Goal: Task Accomplishment & Management: Manage account settings

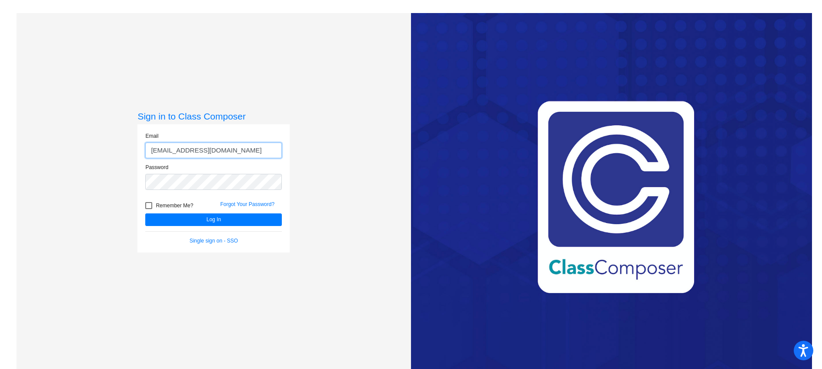
drag, startPoint x: 254, startPoint y: 150, endPoint x: 146, endPoint y: 147, distance: 108.8
click at [146, 147] on input "[EMAIL_ADDRESS][DOMAIN_NAME]" at bounding box center [213, 151] width 137 height 16
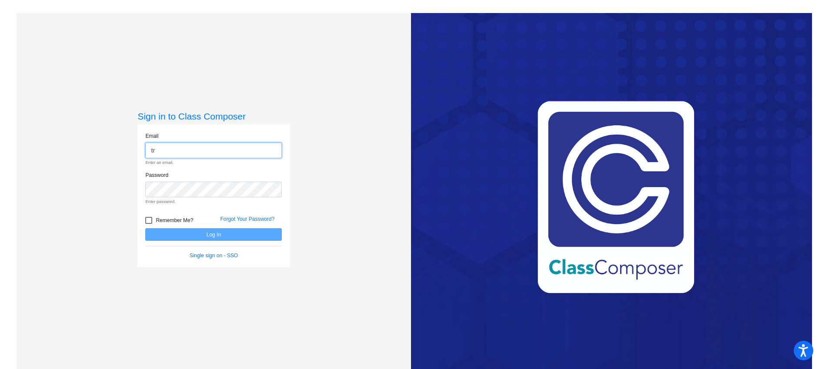
type input "[EMAIL_ADDRESS][DOMAIN_NAME]"
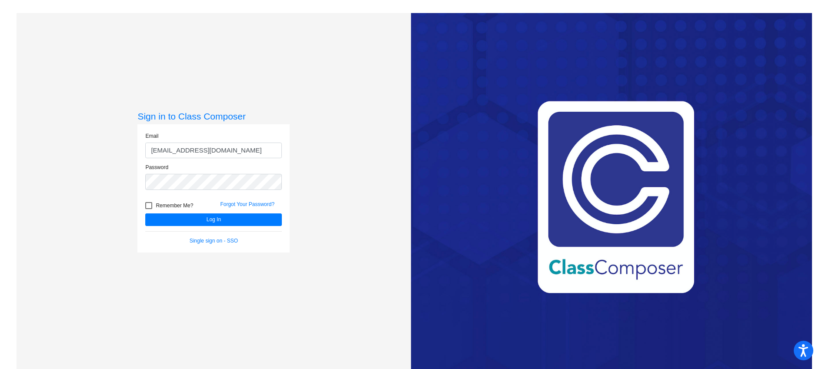
click at [218, 271] on div "Sign in to Class Composer Email [EMAIL_ADDRESS][DOMAIN_NAME] Password Remember …" at bounding box center [213, 198] width 152 height 174
click at [197, 221] on button "Log In" at bounding box center [213, 220] width 137 height 13
click at [144, 184] on div "Password" at bounding box center [214, 180] width 150 height 32
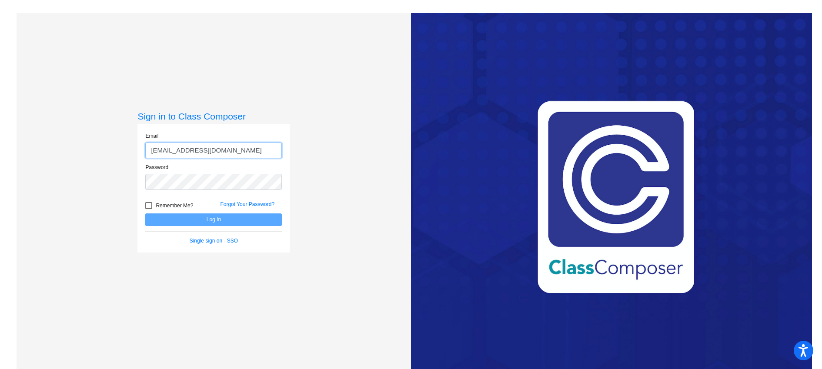
click at [252, 151] on input "[EMAIL_ADDRESS][DOMAIN_NAME]" at bounding box center [213, 151] width 137 height 16
click at [319, 138] on div "Sign in to Class Composer Email [EMAIL_ADDRESS][DOMAIN_NAME] Password Remember …" at bounding box center [214, 197] width 395 height 369
click at [206, 193] on div "Password" at bounding box center [214, 180] width 150 height 32
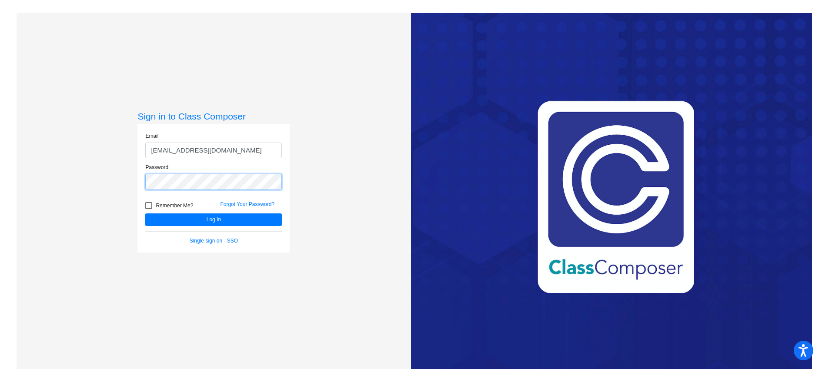
click at [145, 214] on button "Log In" at bounding box center [213, 220] width 137 height 13
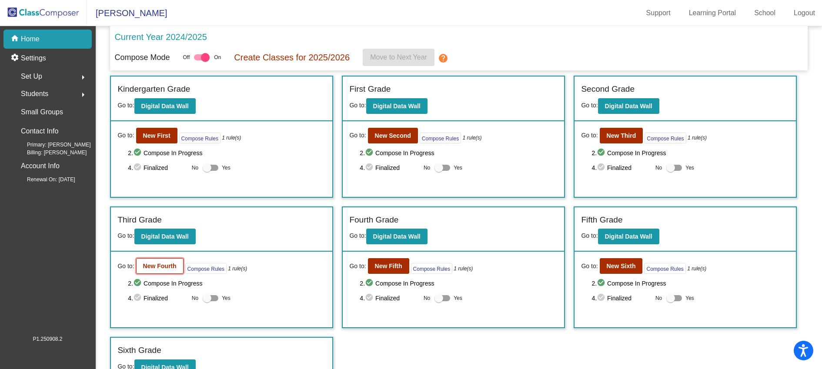
click at [170, 264] on b "New Fourth" at bounding box center [159, 266] width 33 height 7
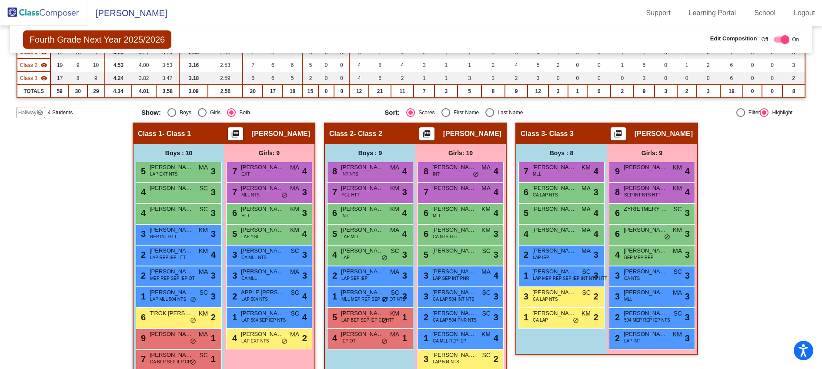
scroll to position [123, 0]
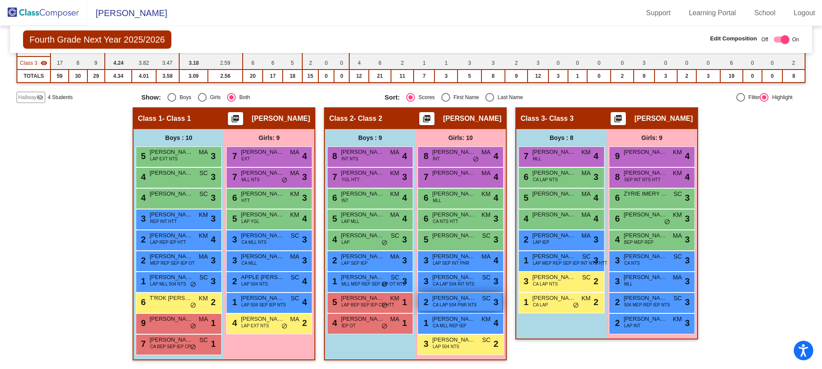
click at [465, 302] on span "CA LAP 504 PNR NTS" at bounding box center [455, 305] width 44 height 7
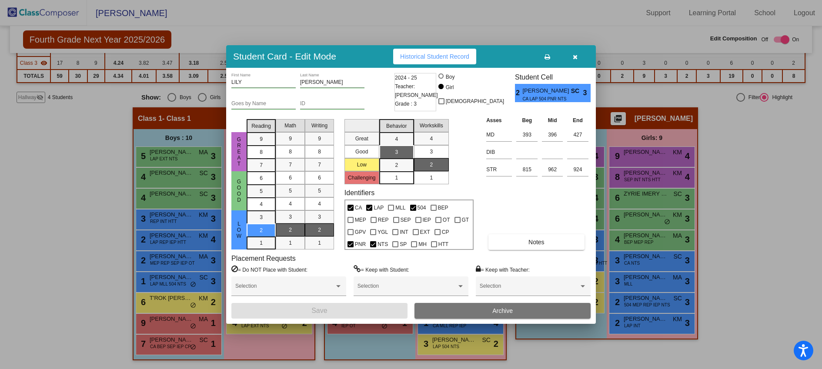
click at [478, 311] on button "Archive" at bounding box center [503, 311] width 176 height 16
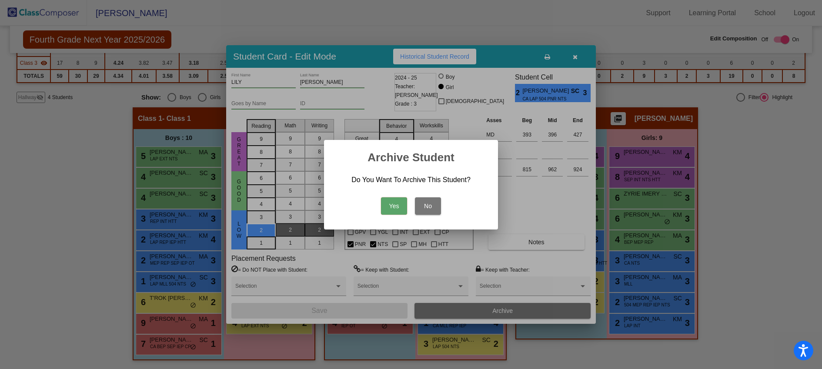
click at [400, 206] on button "Yes" at bounding box center [394, 205] width 26 height 17
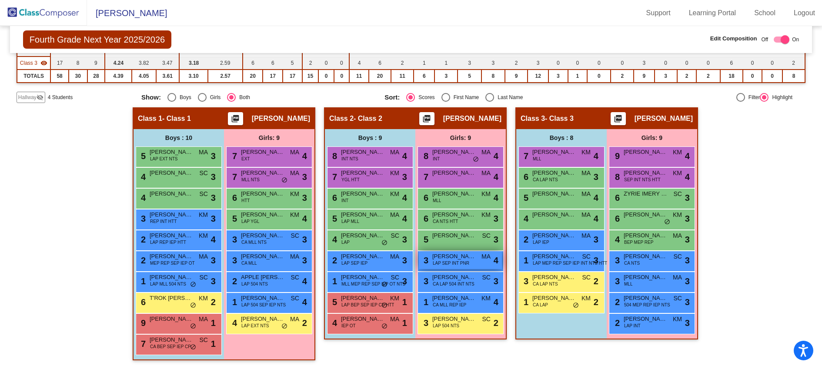
click at [466, 259] on span "[PERSON_NAME]" at bounding box center [454, 256] width 44 height 9
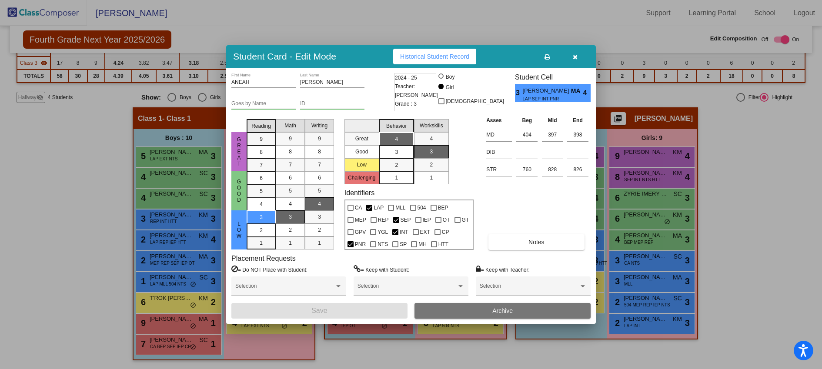
click at [463, 308] on button "Archive" at bounding box center [503, 311] width 176 height 16
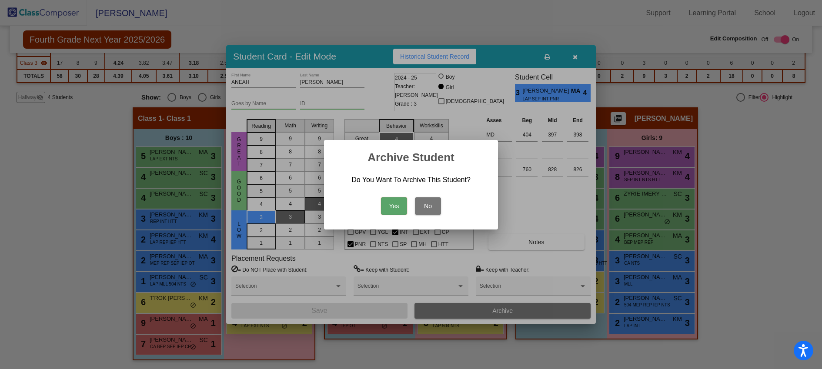
click at [403, 205] on button "Yes" at bounding box center [394, 205] width 26 height 17
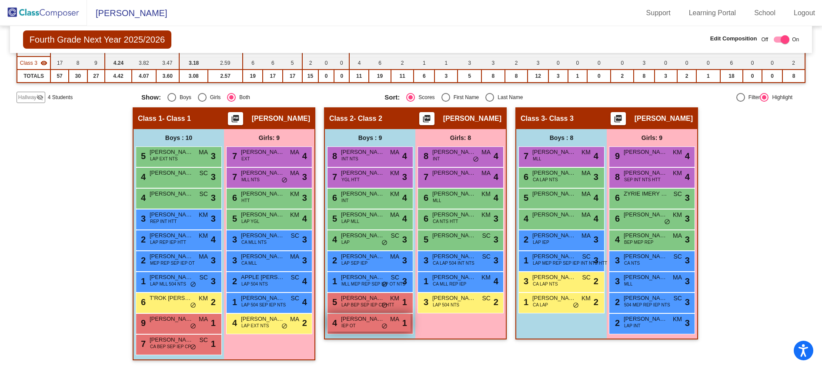
click at [377, 322] on span "[PERSON_NAME]" at bounding box center [363, 319] width 44 height 9
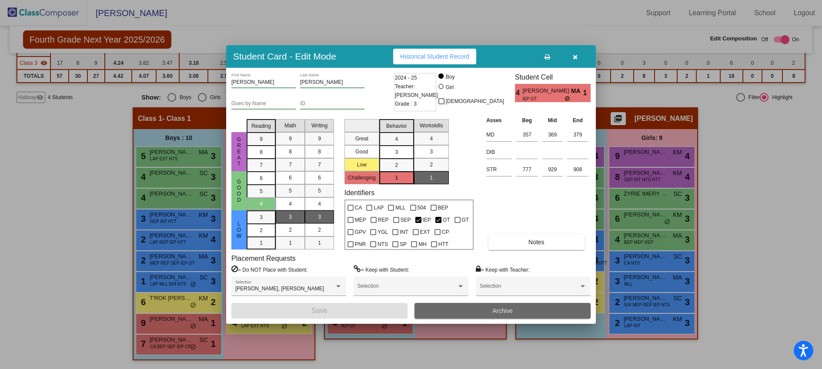
click at [463, 310] on button "Archive" at bounding box center [503, 311] width 176 height 16
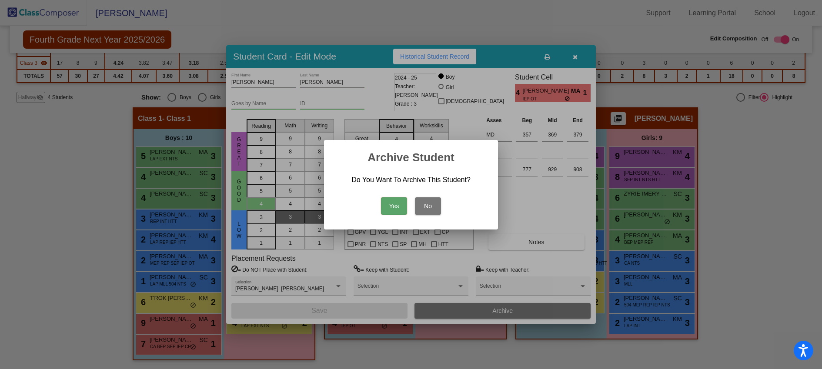
click at [394, 207] on button "Yes" at bounding box center [394, 205] width 26 height 17
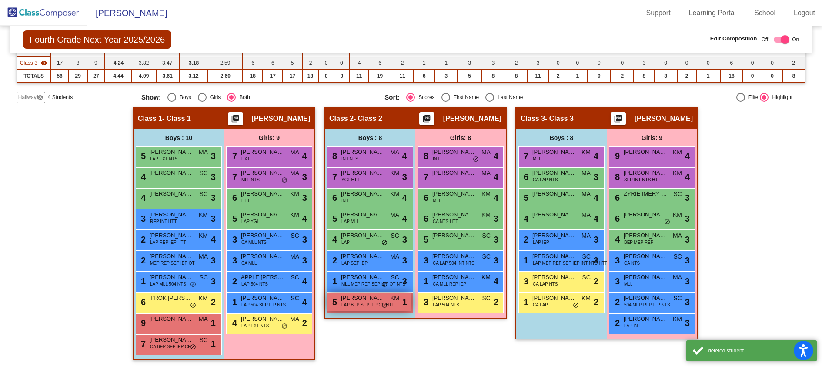
click at [382, 308] on span "do_not_disturb_alt" at bounding box center [385, 305] width 6 height 7
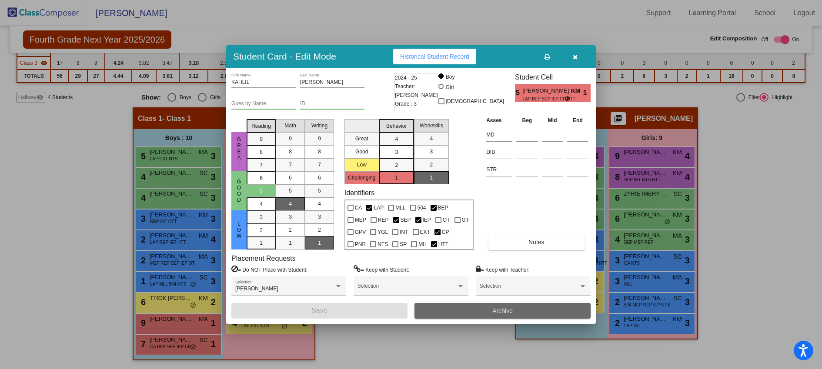
click at [470, 314] on button "Archive" at bounding box center [503, 311] width 176 height 16
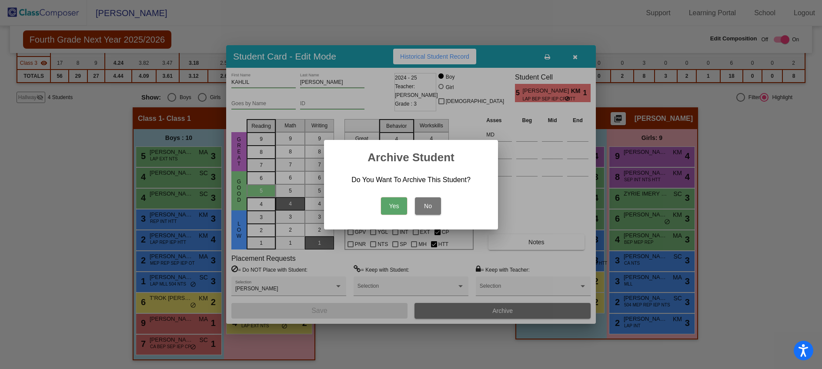
click at [398, 204] on button "Yes" at bounding box center [394, 205] width 26 height 17
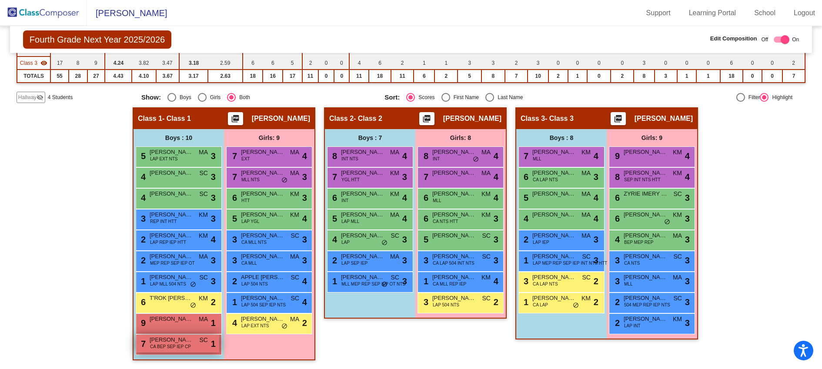
click at [161, 349] on span "CA BEP SEP IEP CP" at bounding box center [170, 347] width 41 height 7
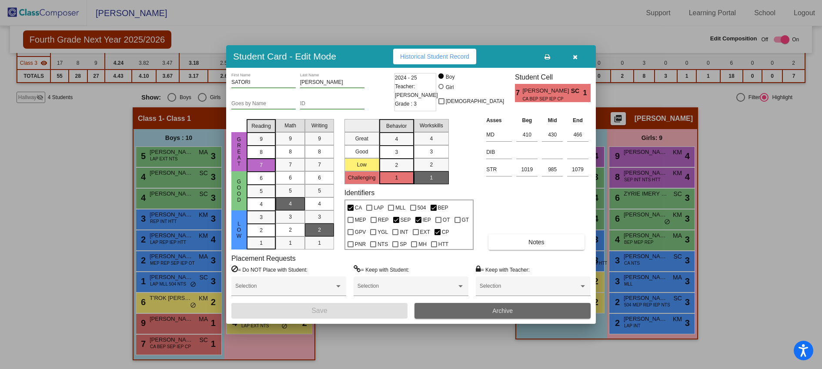
click at [448, 308] on button "Archive" at bounding box center [503, 311] width 176 height 16
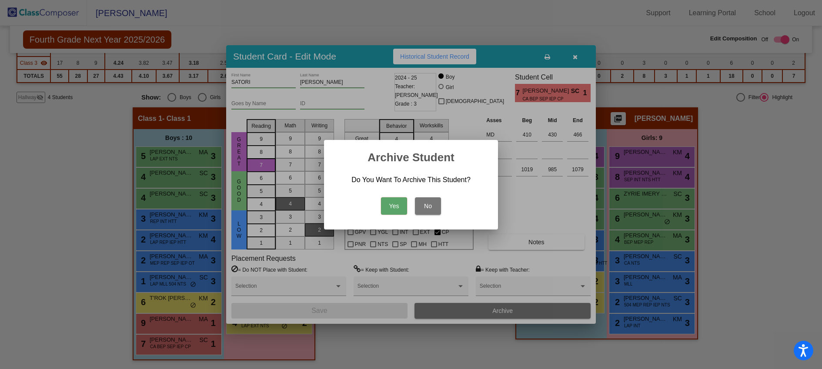
click at [396, 206] on button "Yes" at bounding box center [394, 205] width 26 height 17
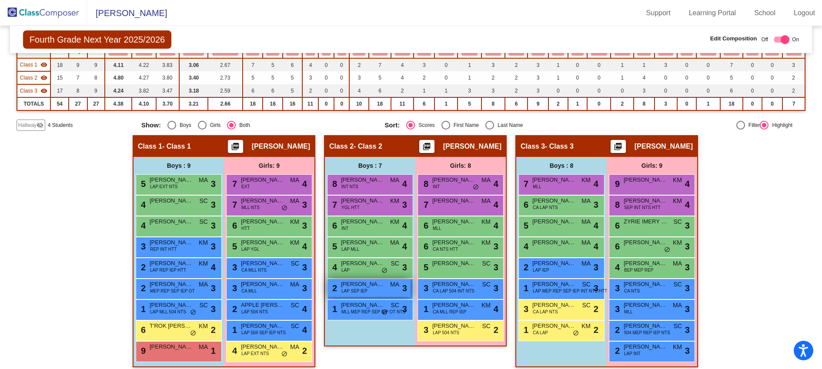
scroll to position [102, 0]
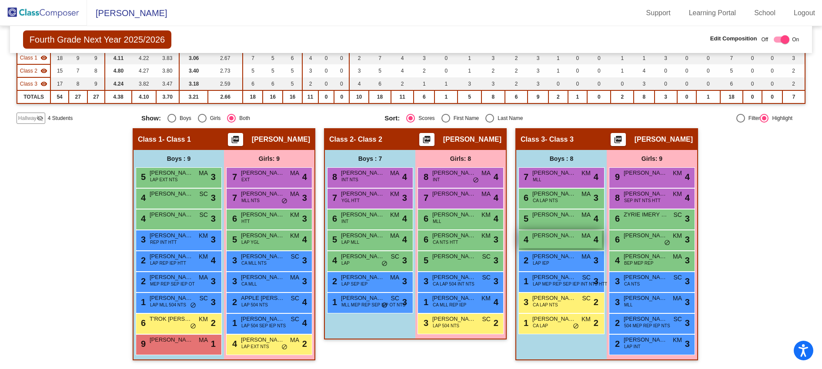
click at [563, 237] on span "[PERSON_NAME]" at bounding box center [554, 235] width 44 height 9
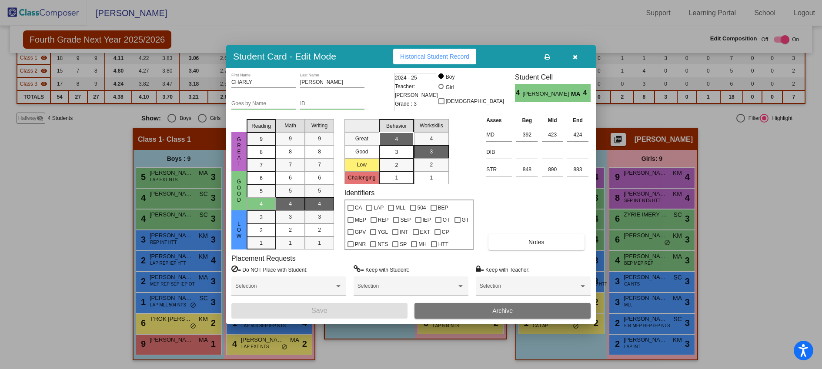
click at [499, 312] on span "Archive" at bounding box center [502, 311] width 20 height 7
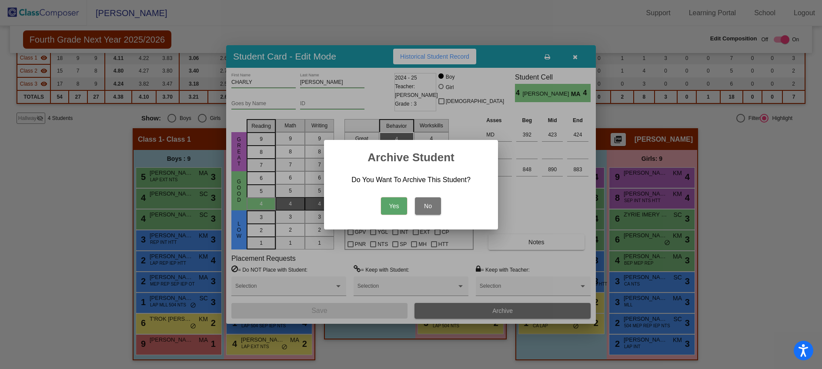
click at [390, 203] on button "Yes" at bounding box center [394, 205] width 26 height 17
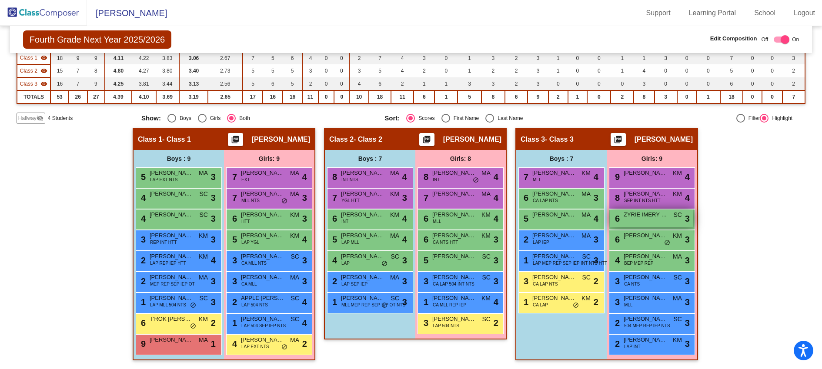
click at [661, 222] on div "6 ZYRIE IMERY SAND SC lock do_not_disturb_alt 3" at bounding box center [651, 219] width 83 height 18
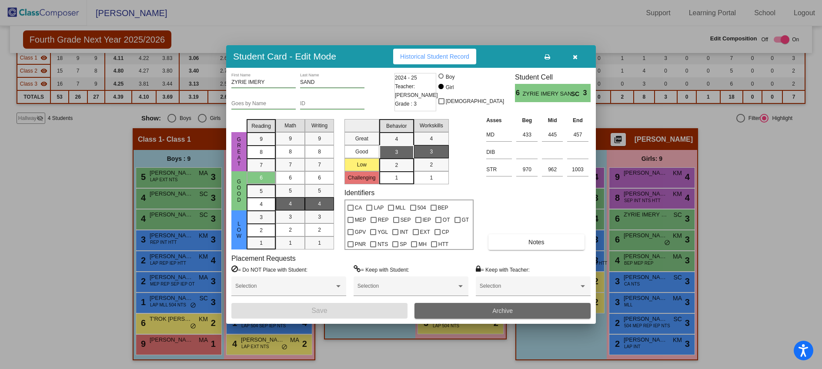
click at [504, 317] on button "Archive" at bounding box center [503, 311] width 176 height 16
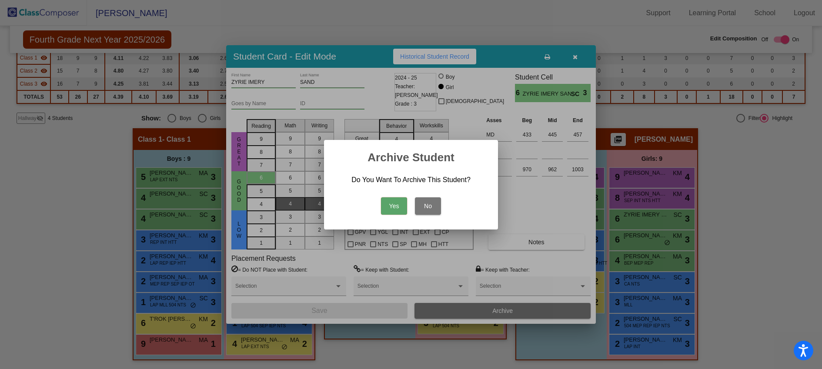
click at [395, 212] on button "Yes" at bounding box center [394, 205] width 26 height 17
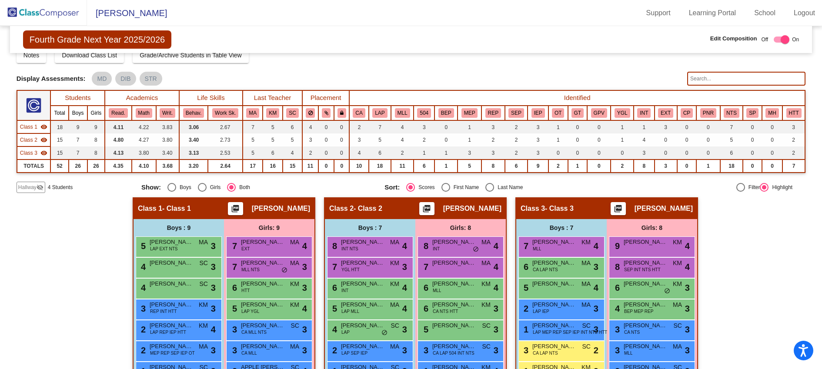
scroll to position [0, 0]
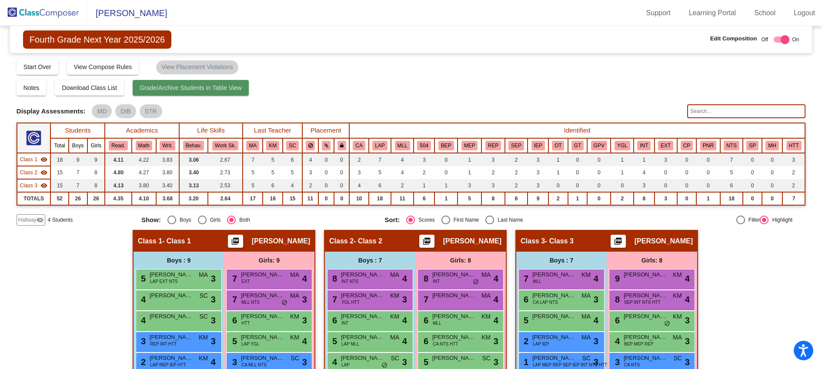
click at [230, 90] on span "Grade/Archive Students in Table View" at bounding box center [191, 87] width 102 height 7
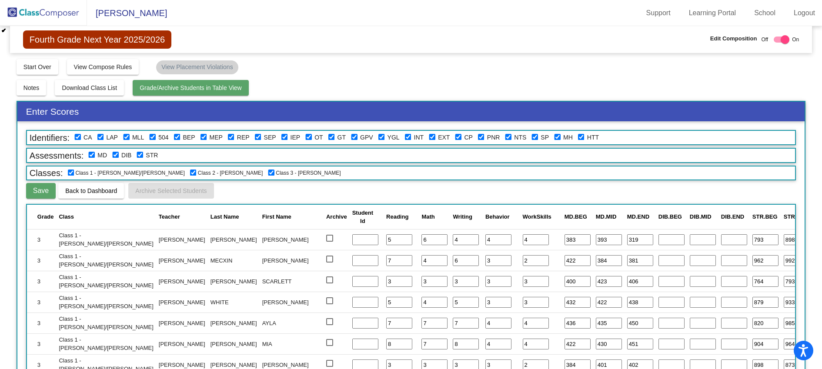
click at [231, 90] on span "Grade/Archive Students in Table View" at bounding box center [191, 87] width 102 height 7
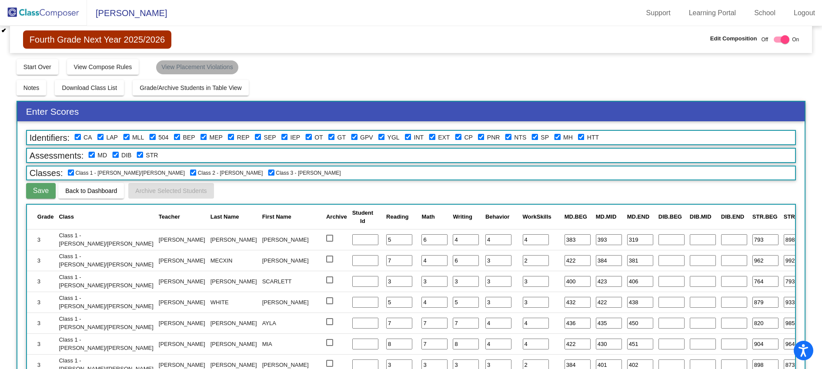
click at [213, 69] on mat-chip "View Placement Violations" at bounding box center [197, 67] width 82 height 14
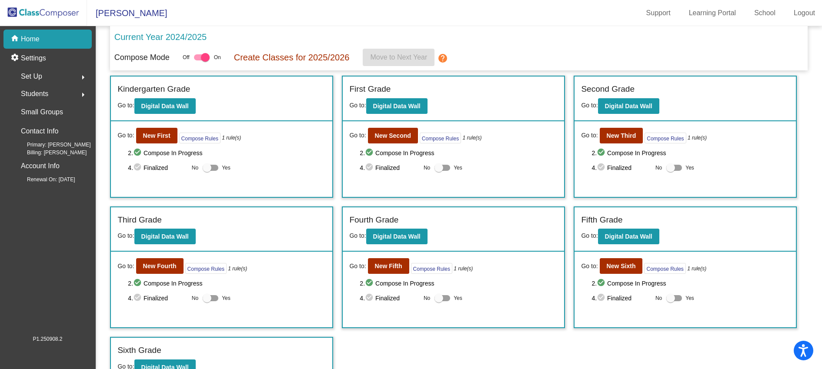
scroll to position [15, 0]
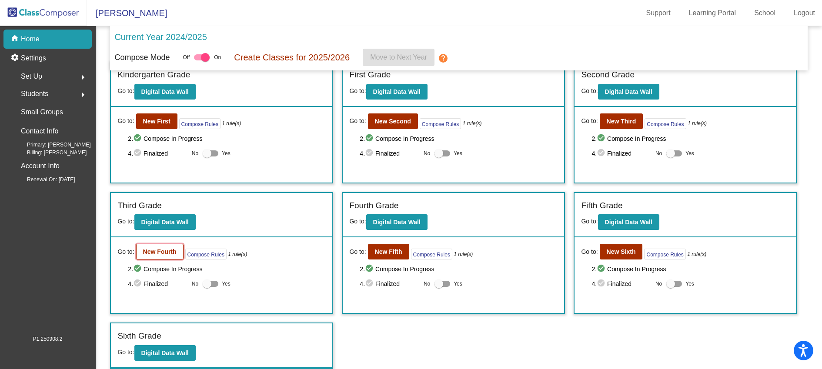
click at [174, 254] on b "New Fourth" at bounding box center [159, 251] width 33 height 7
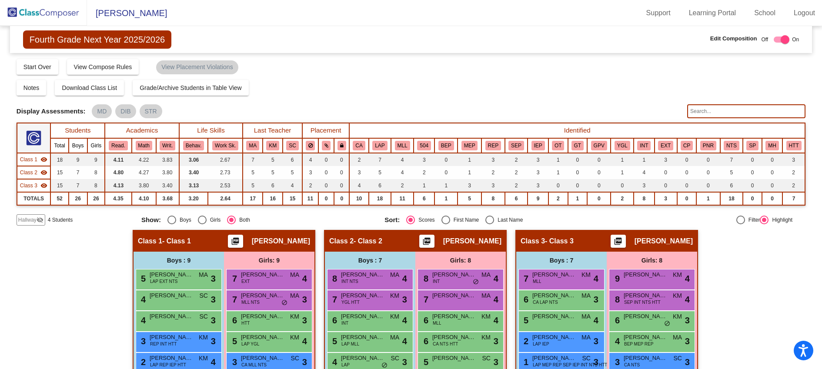
click at [691, 113] on input "text" at bounding box center [746, 111] width 118 height 14
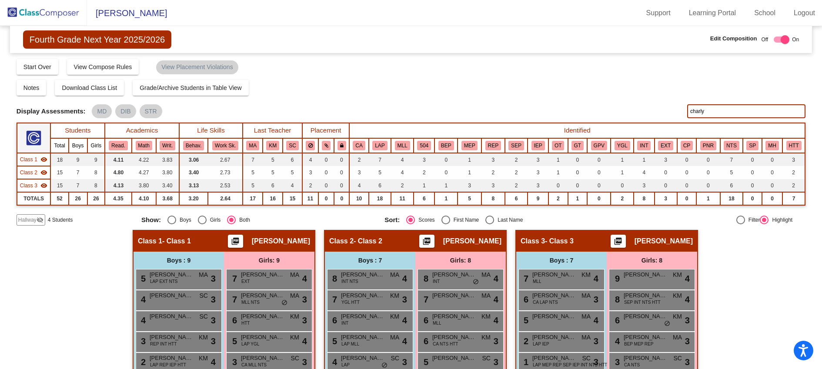
type input "charly"
click at [30, 221] on span "Hallway" at bounding box center [27, 220] width 18 height 8
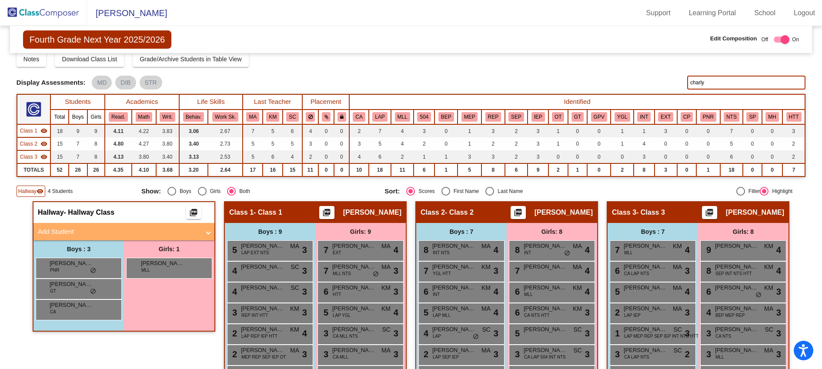
scroll to position [18, 0]
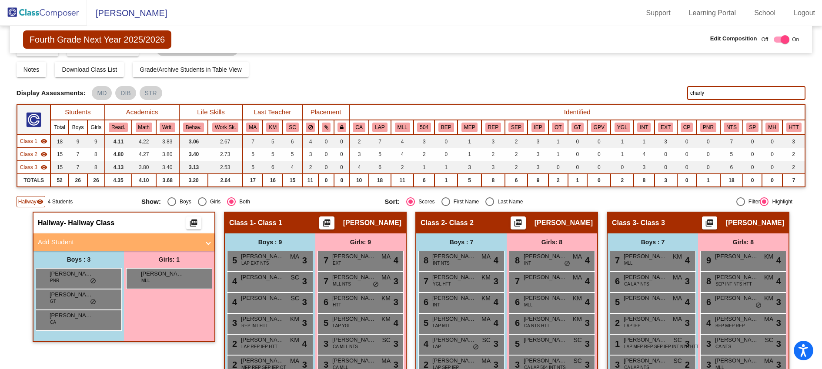
click at [30, 200] on span "Hallway" at bounding box center [27, 202] width 18 height 8
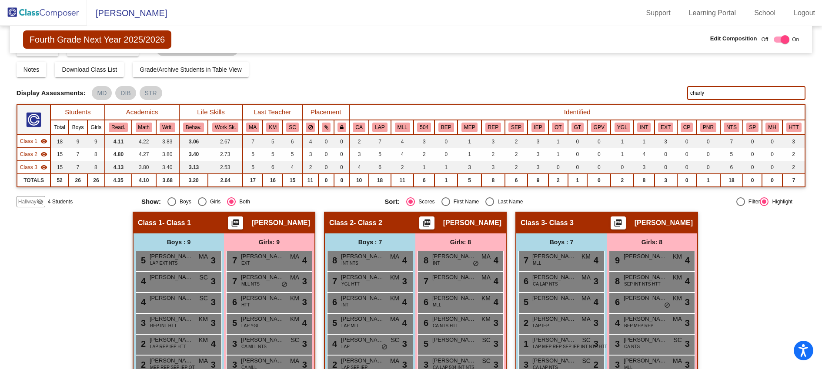
click at [67, 251] on div "Hallway - Hallway Class picture_as_pdf Add Student First Name Last Name Student…" at bounding box center [411, 332] width 789 height 241
click at [720, 243] on div "Hallway - Hallway Class picture_as_pdf Add Student First Name Last Name Student…" at bounding box center [411, 332] width 789 height 241
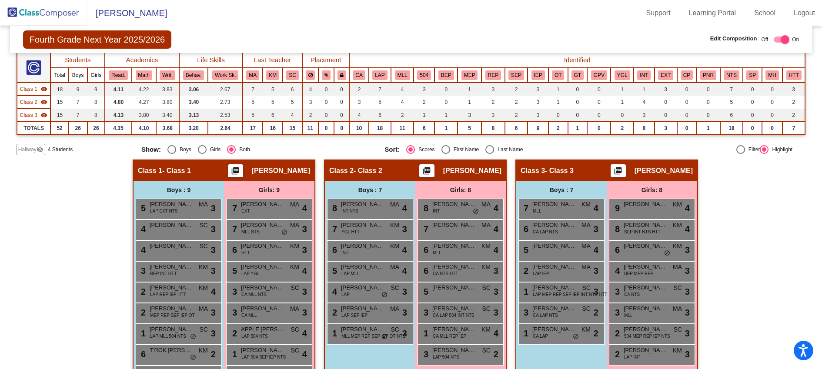
scroll to position [102, 0]
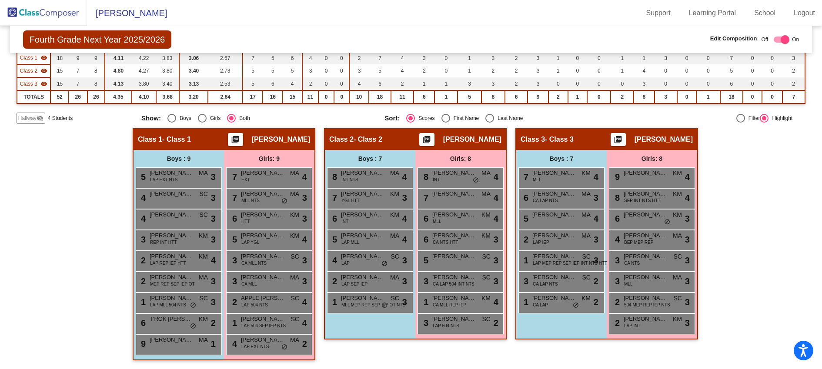
click at [580, 320] on div "Boys : 7 7 [PERSON_NAME] MLL KM lock do_not_disturb_alt 4 6 KAISON BRIGHT CA LA…" at bounding box center [561, 244] width 90 height 189
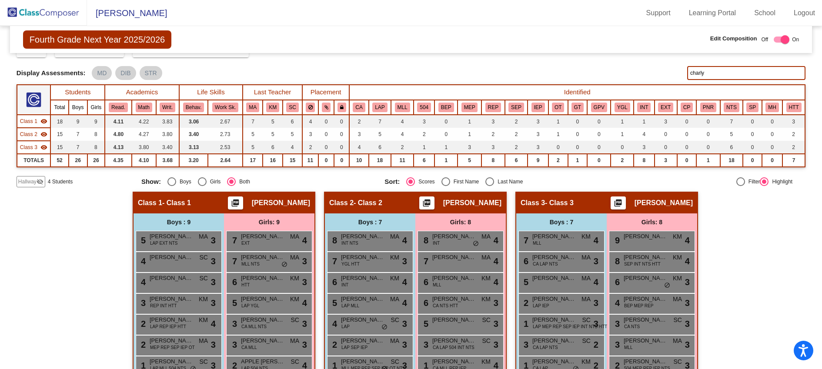
scroll to position [0, 0]
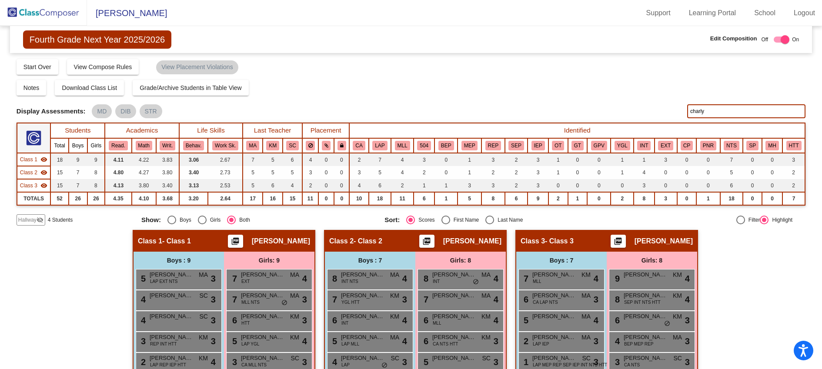
drag, startPoint x: 717, startPoint y: 114, endPoint x: 674, endPoint y: 106, distance: 43.3
click at [674, 106] on div "Display Scores for Years: [DATE] - [DATE] [DATE] - [DATE] Display Assessments: …" at bounding box center [411, 111] width 789 height 14
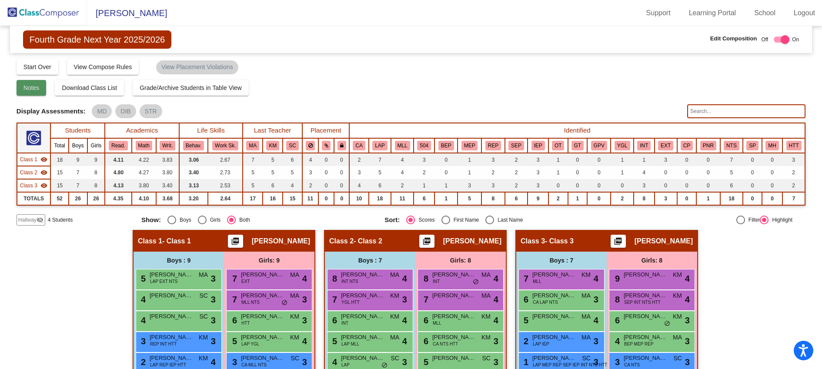
click at [27, 86] on span "Notes" at bounding box center [31, 87] width 16 height 7
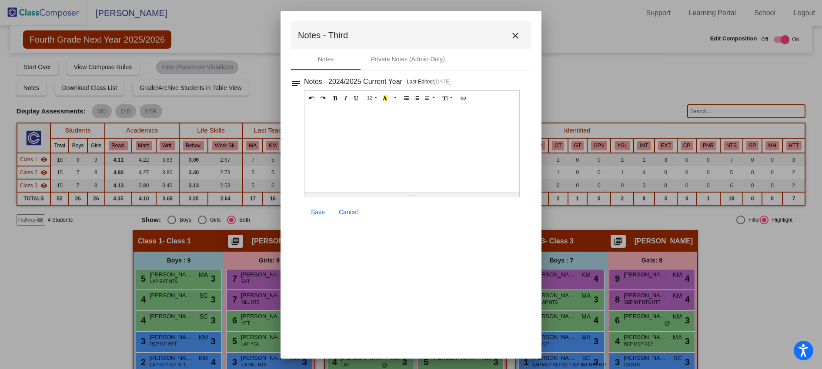
click at [517, 34] on mat-icon "close" at bounding box center [515, 35] width 10 height 10
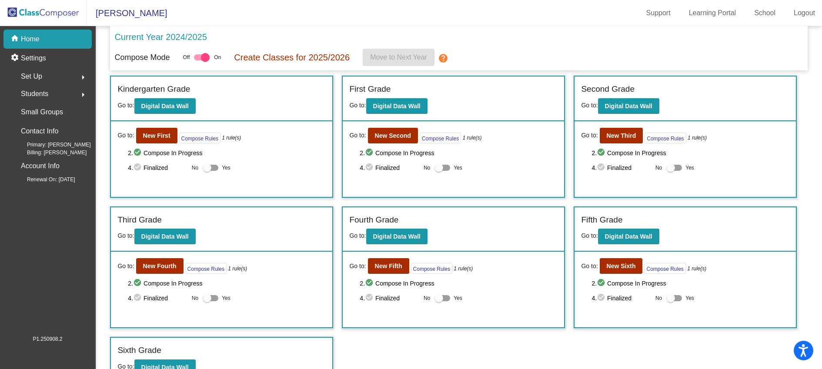
click at [83, 92] on mat-icon "arrow_right" at bounding box center [83, 95] width 10 height 10
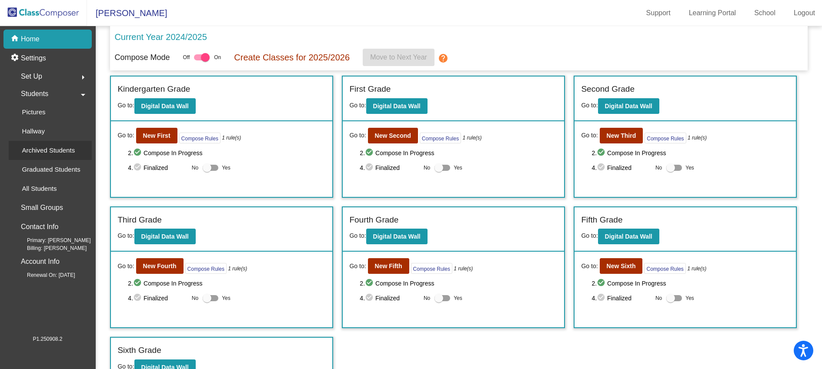
click at [58, 146] on p "Archived Students" at bounding box center [48, 150] width 53 height 10
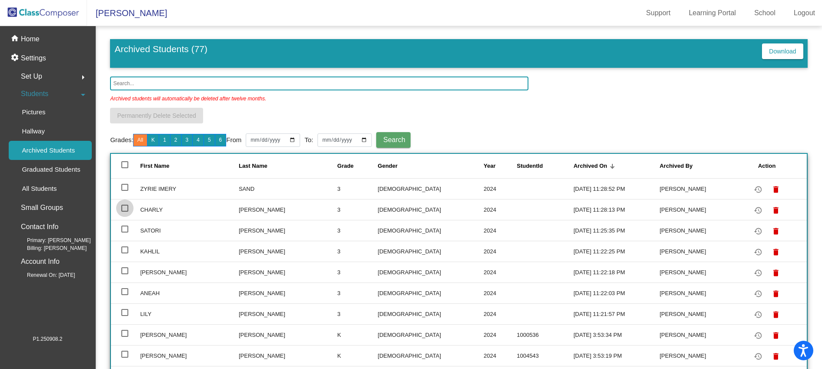
click at [126, 207] on div at bounding box center [124, 208] width 7 height 7
click at [125, 212] on input "select row 3" at bounding box center [124, 212] width 0 height 0
checkbox input "true"
click at [753, 211] on mat-icon "restore" at bounding box center [758, 210] width 10 height 10
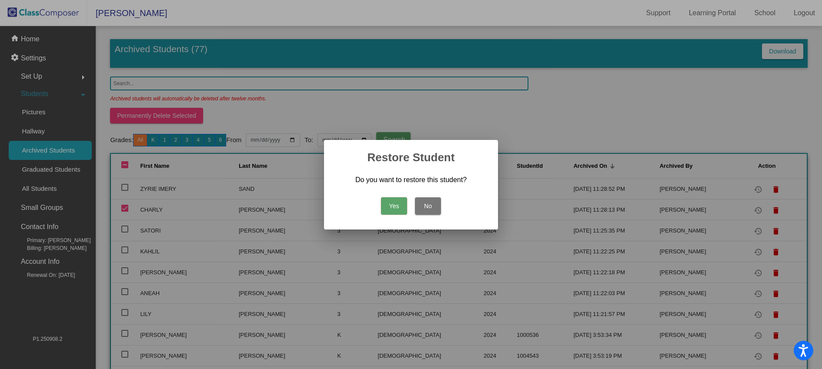
click at [398, 207] on button "Yes" at bounding box center [394, 205] width 26 height 17
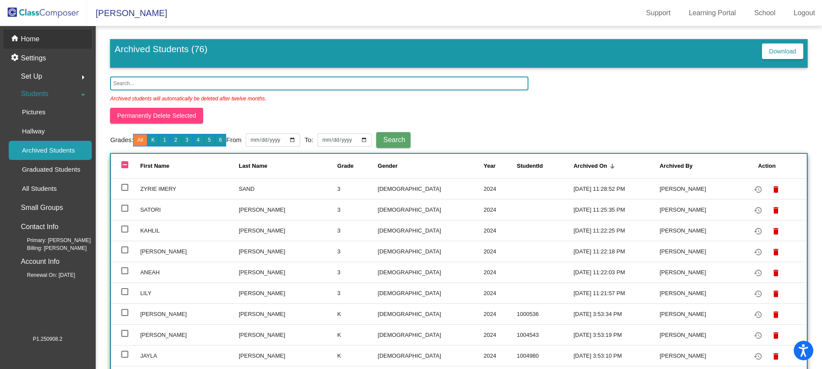
click at [37, 39] on p "Home" at bounding box center [30, 39] width 19 height 10
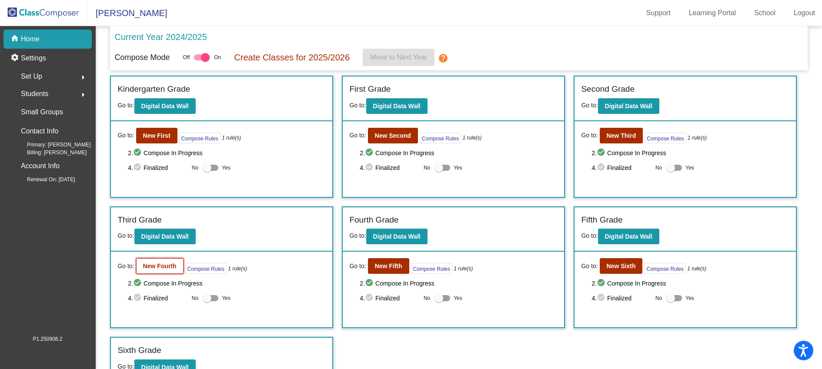
click at [176, 268] on b "New Fourth" at bounding box center [159, 266] width 33 height 7
click at [83, 97] on mat-icon "arrow_right" at bounding box center [83, 95] width 10 height 10
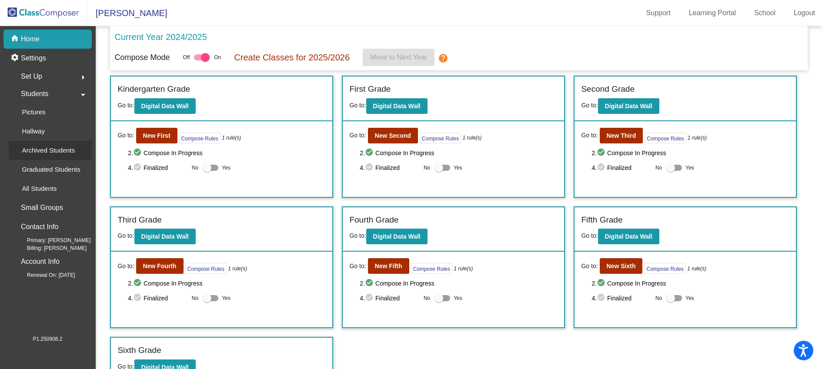
click at [64, 152] on p "Archived Students" at bounding box center [48, 150] width 53 height 10
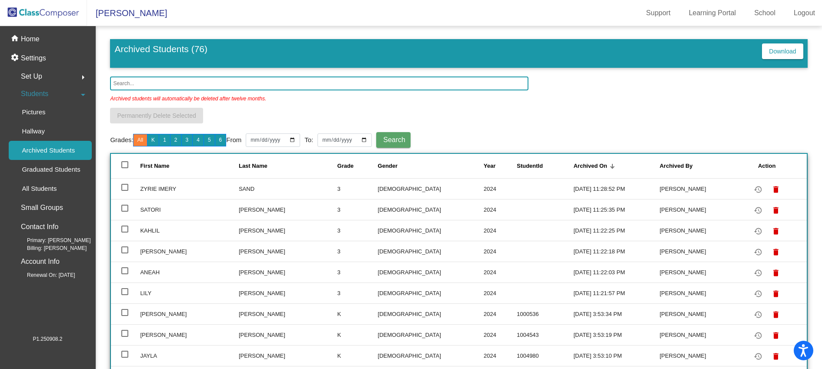
click at [126, 187] on div at bounding box center [124, 187] width 7 height 7
click at [125, 191] on input "select row 2" at bounding box center [124, 191] width 0 height 0
checkbox input "true"
click at [753, 191] on mat-icon "restore" at bounding box center [758, 189] width 10 height 10
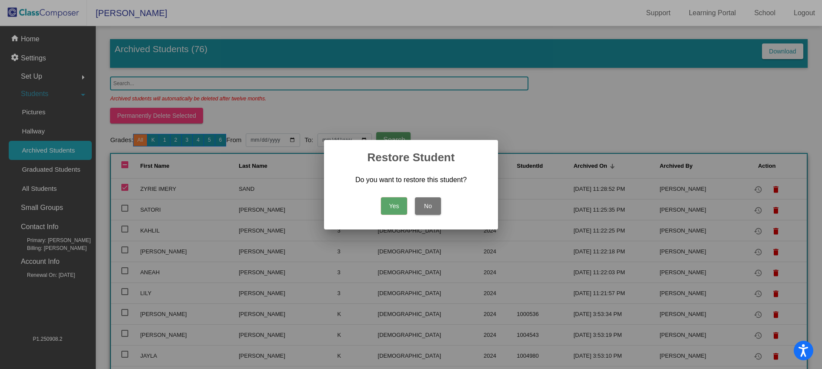
click at [394, 203] on button "Yes" at bounding box center [394, 205] width 26 height 17
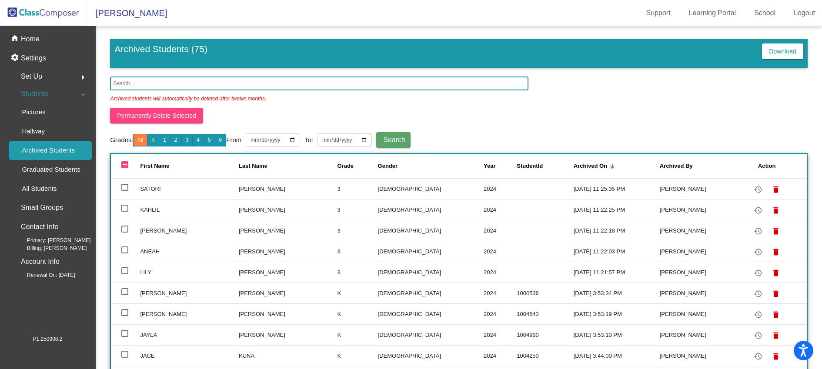
click at [171, 84] on input "text" at bounding box center [319, 84] width 418 height 14
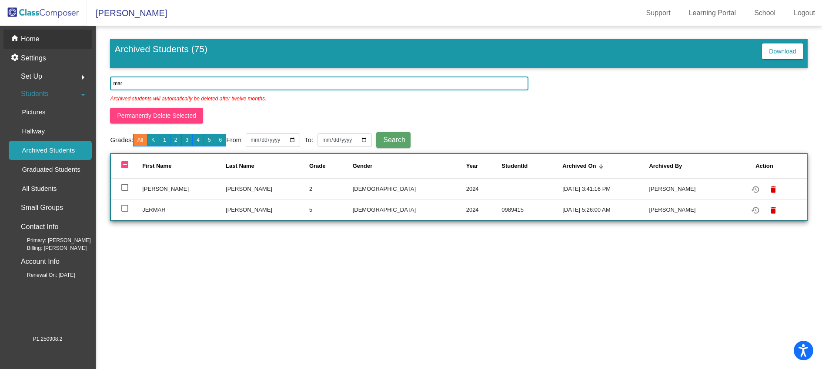
type input "mar"
click at [31, 38] on p "Home" at bounding box center [30, 39] width 19 height 10
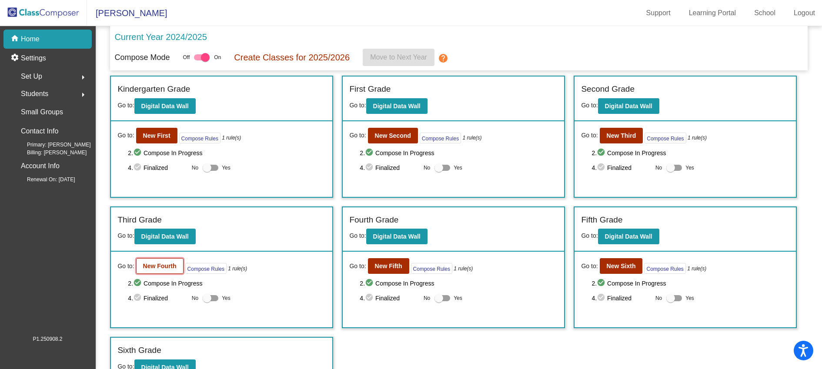
click at [169, 264] on b "New Fourth" at bounding box center [159, 266] width 33 height 7
click at [83, 92] on mat-icon "arrow_right" at bounding box center [83, 95] width 10 height 10
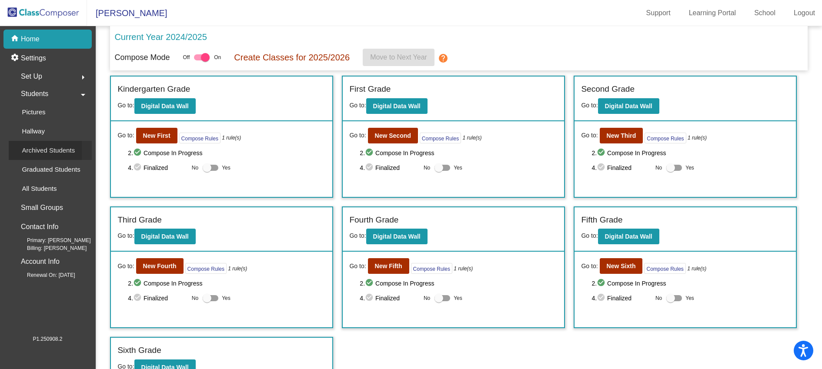
click at [57, 150] on p "Archived Students" at bounding box center [48, 150] width 53 height 10
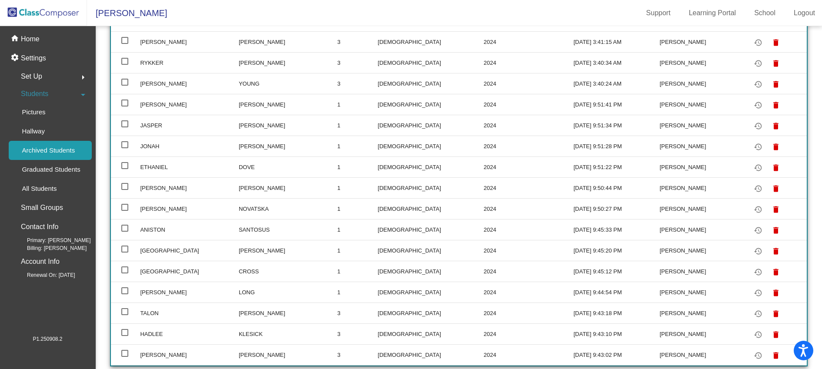
scroll to position [1382, 0]
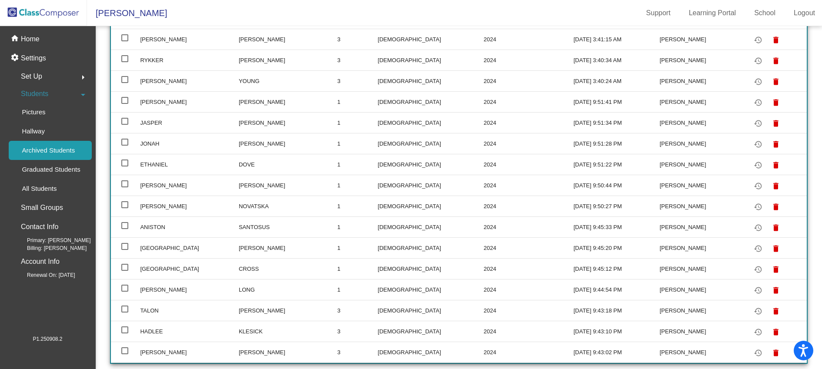
click at [124, 308] on div at bounding box center [124, 309] width 7 height 7
click at [124, 313] on input "select row 74" at bounding box center [124, 313] width 0 height 0
checkbox input "true"
click at [753, 312] on mat-icon "restore" at bounding box center [758, 311] width 10 height 10
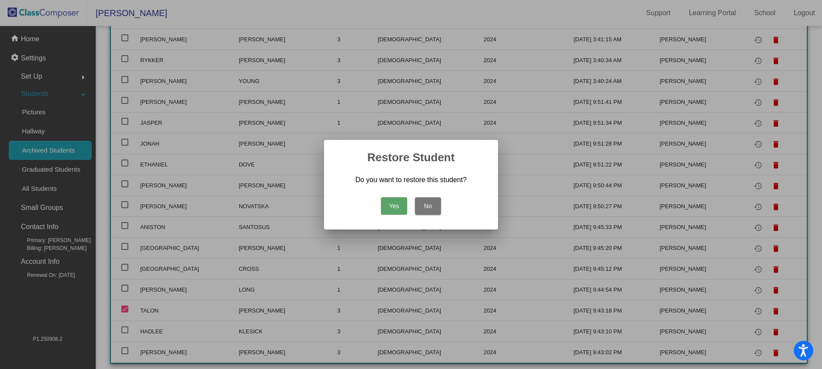
click at [399, 204] on button "Yes" at bounding box center [394, 205] width 26 height 17
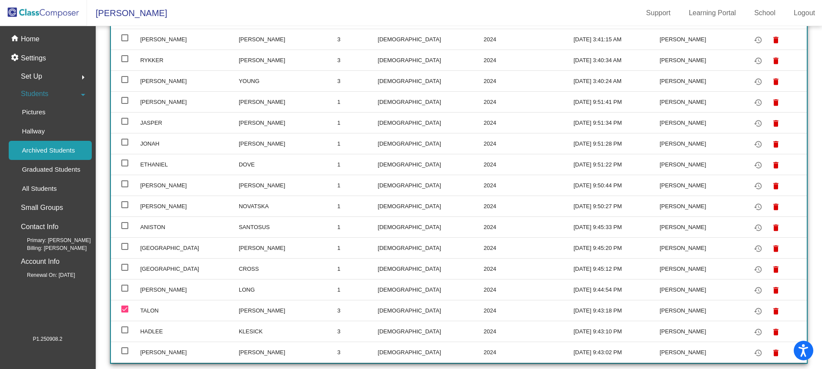
scroll to position [1361, 0]
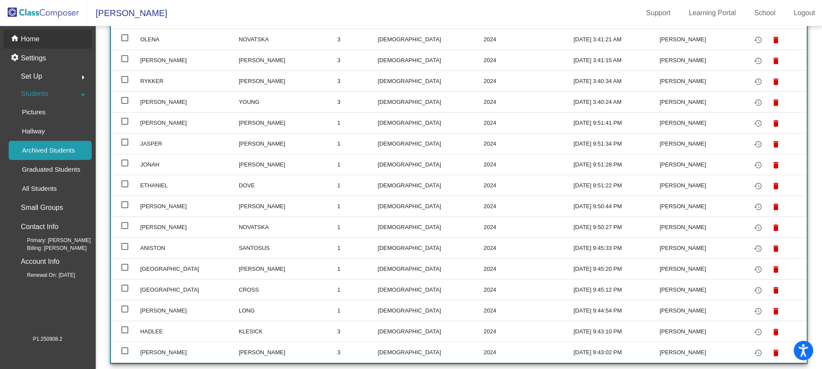
click at [26, 37] on p "Home" at bounding box center [30, 39] width 19 height 10
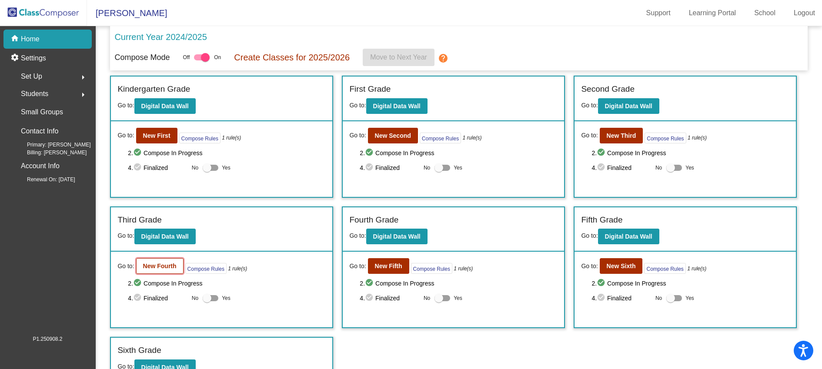
click at [171, 263] on b "New Fourth" at bounding box center [159, 266] width 33 height 7
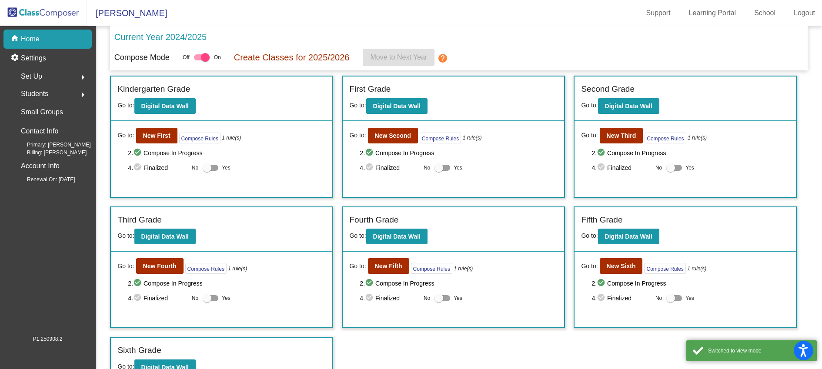
click at [41, 96] on span "Students" at bounding box center [34, 94] width 27 height 12
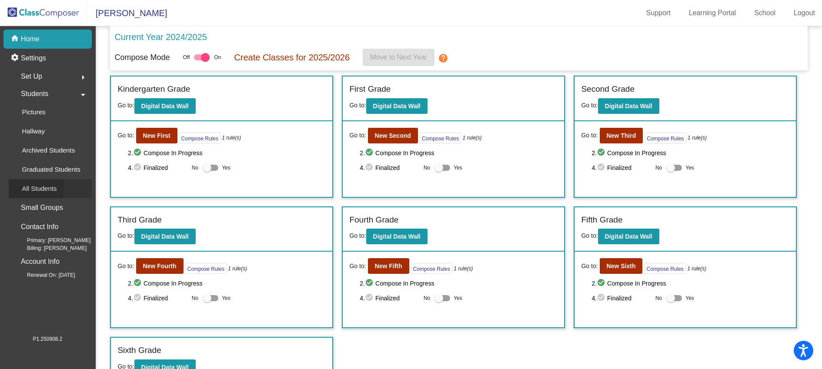
click at [59, 192] on div "All Students" at bounding box center [36, 188] width 55 height 19
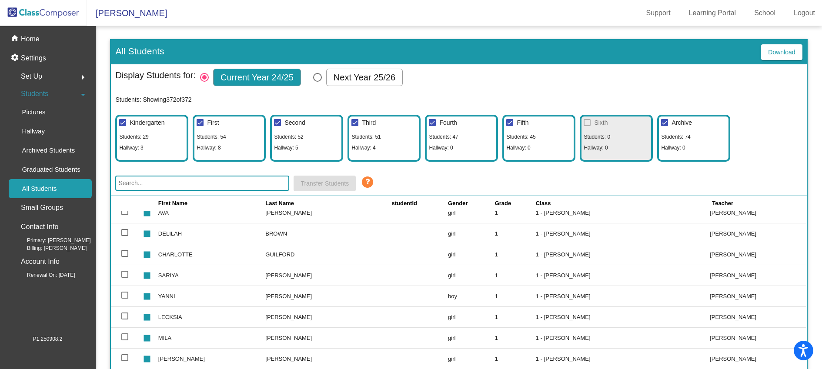
scroll to position [988, 0]
click at [207, 181] on input "text" at bounding box center [202, 183] width 174 height 15
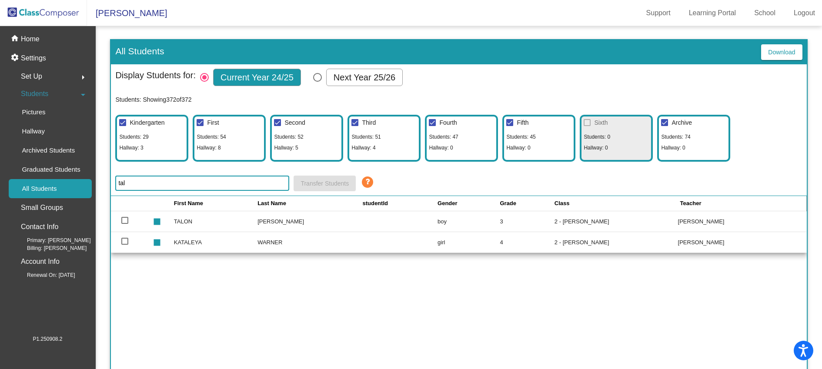
scroll to position [0, 0]
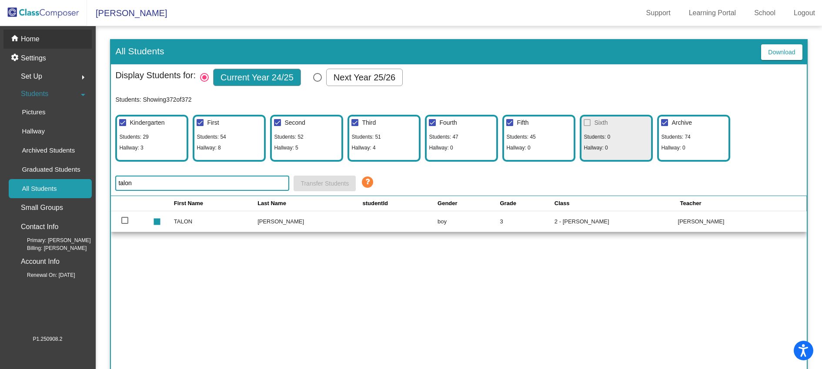
type input "talon"
click at [40, 40] on div "home Home" at bounding box center [47, 39] width 88 height 19
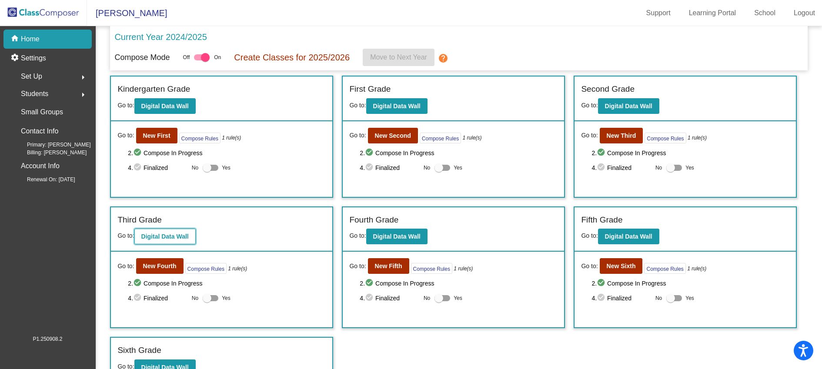
click at [173, 234] on b "Digital Data Wall" at bounding box center [164, 236] width 47 height 7
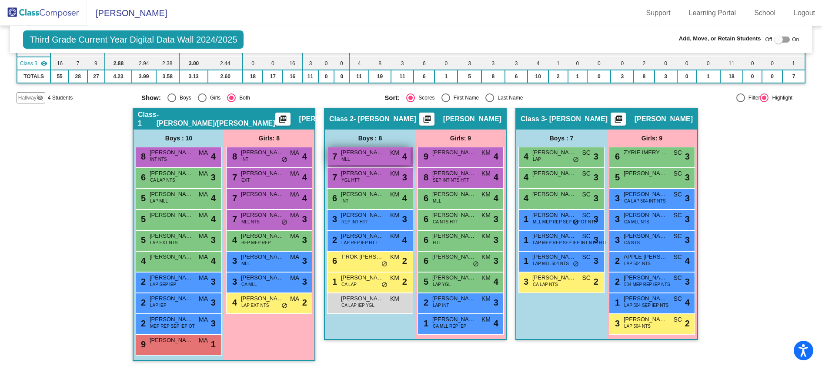
scroll to position [124, 0]
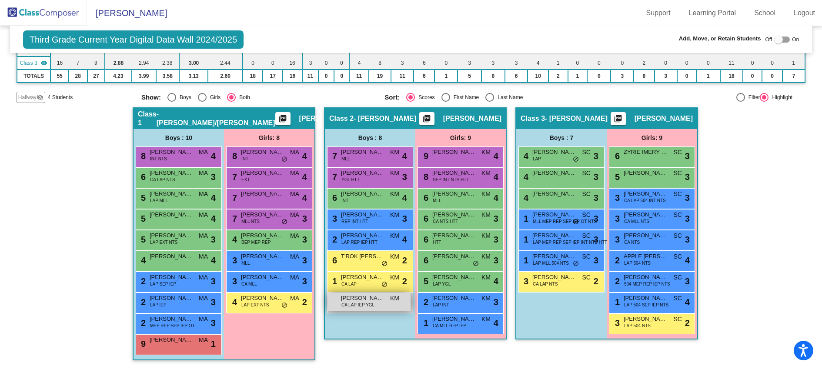
click at [392, 304] on div "[PERSON_NAME] CA LAP IEP YGL KM lock do_not_disturb_alt" at bounding box center [369, 302] width 83 height 18
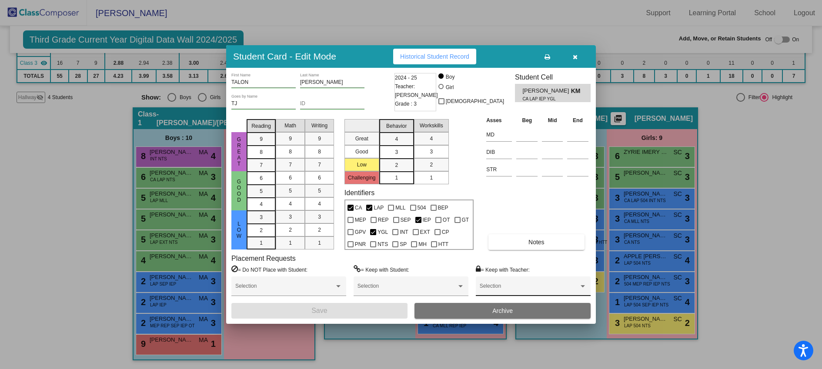
click at [568, 284] on div "Selection" at bounding box center [533, 289] width 107 height 16
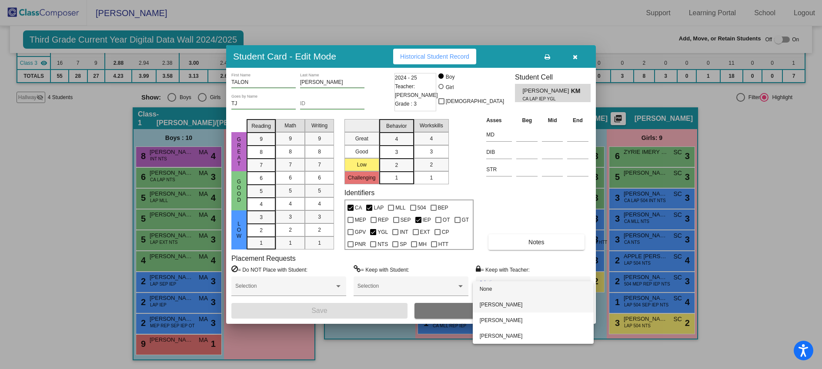
click at [543, 307] on span "[PERSON_NAME]" at bounding box center [533, 305] width 107 height 16
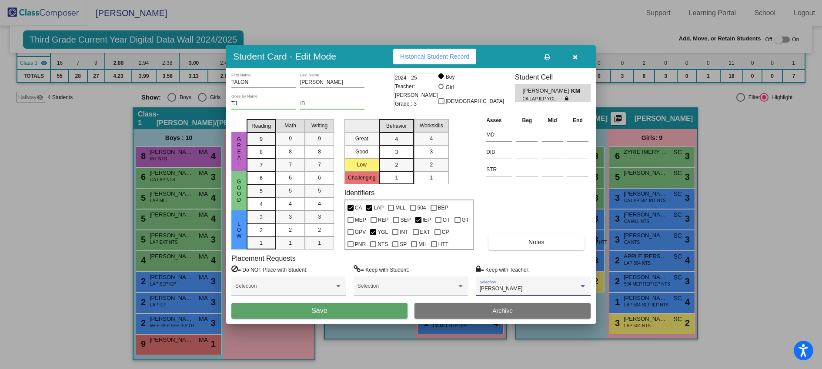
click at [388, 312] on button "Save" at bounding box center [319, 311] width 176 height 16
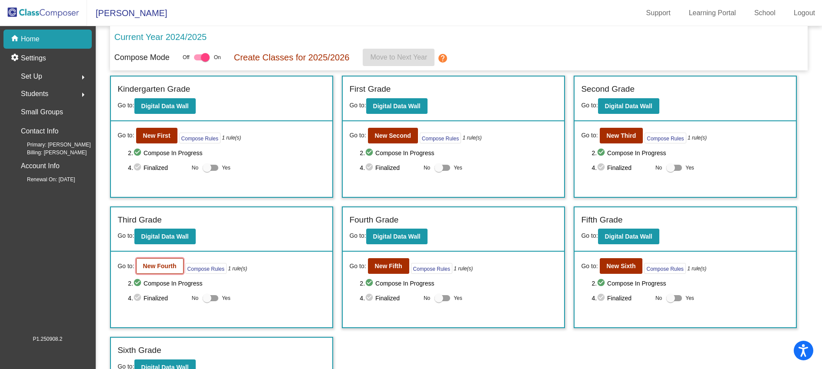
click at [162, 268] on b "New Fourth" at bounding box center [159, 266] width 33 height 7
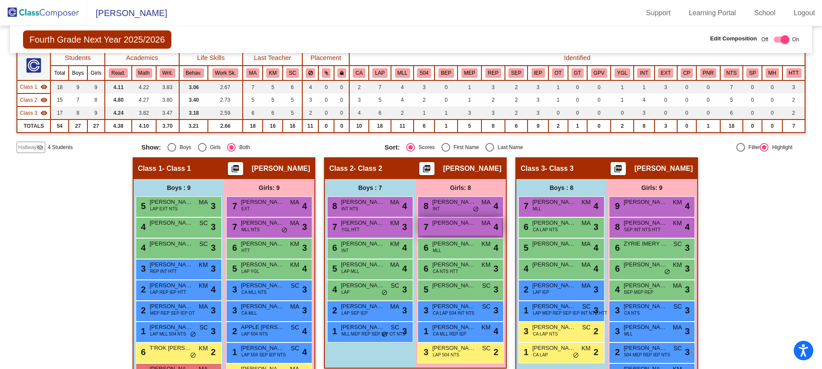
scroll to position [102, 0]
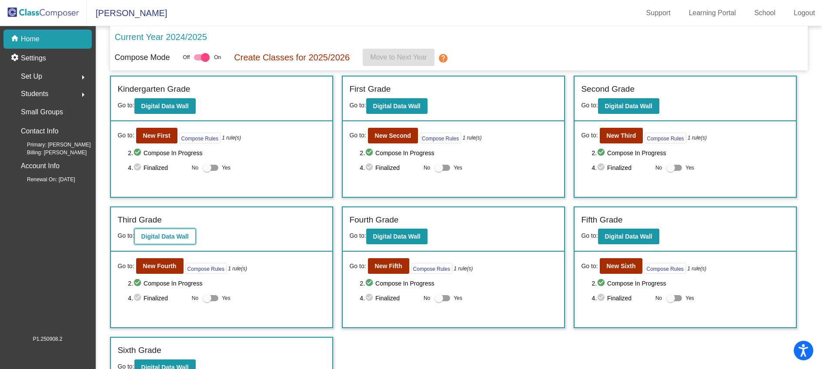
click at [189, 237] on b "Digital Data Wall" at bounding box center [164, 236] width 47 height 7
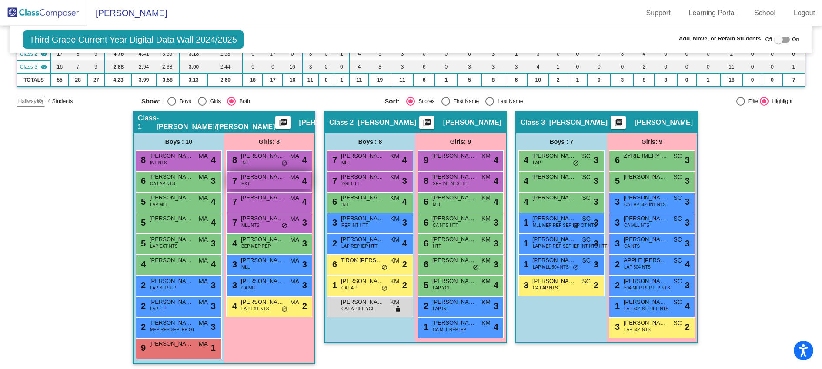
scroll to position [124, 0]
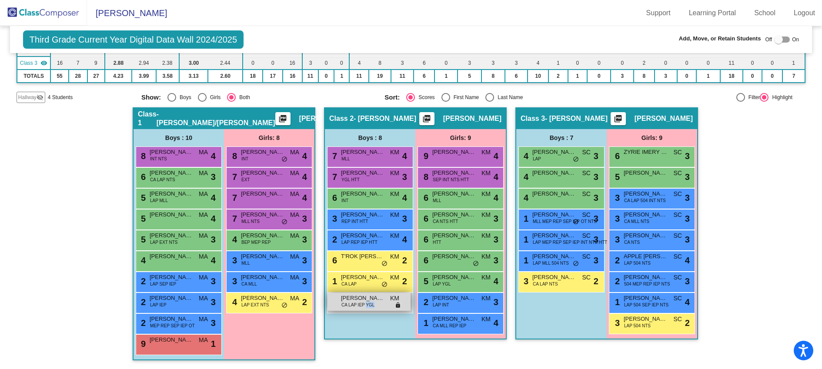
click at [365, 304] on span "CA LAP IEP YGL" at bounding box center [357, 305] width 33 height 7
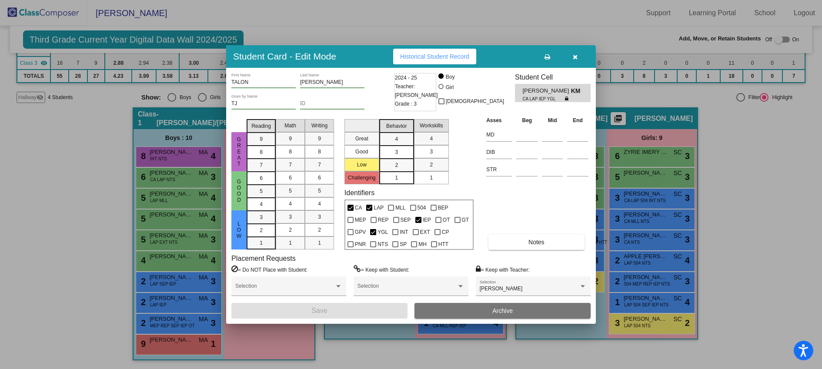
click at [566, 100] on icon at bounding box center [567, 98] width 5 height 5
click at [420, 96] on div "2024 - 25 Teacher: [PERSON_NAME] Grade : 3" at bounding box center [416, 92] width 42 height 38
click at [419, 96] on div "2024 - 25 Teacher: [PERSON_NAME] Grade : 3" at bounding box center [416, 92] width 42 height 38
click at [416, 100] on span "Grade : 3" at bounding box center [406, 104] width 22 height 9
click at [422, 93] on div "2024 - 25 Teacher: [PERSON_NAME] Grade : 3" at bounding box center [416, 92] width 42 height 38
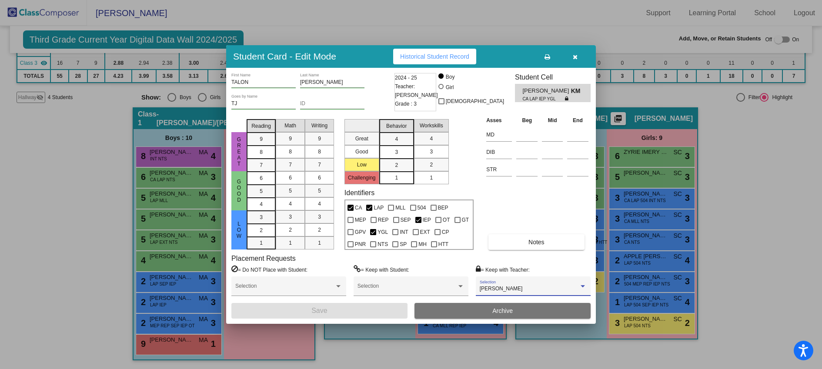
click at [542, 287] on div "[PERSON_NAME]" at bounding box center [529, 289] width 99 height 6
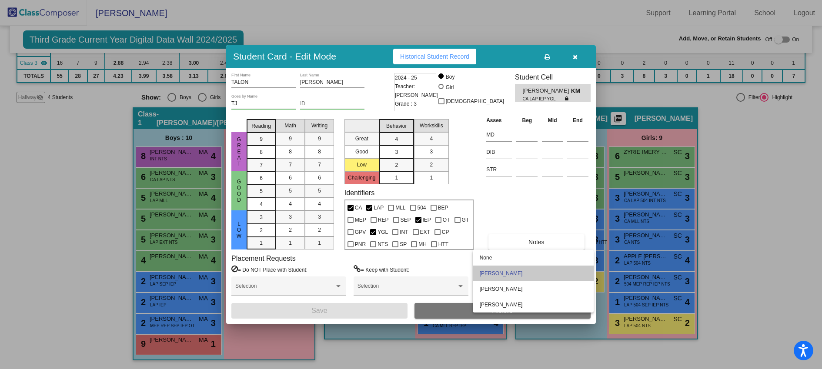
click at [535, 273] on span "[PERSON_NAME]" at bounding box center [533, 274] width 107 height 16
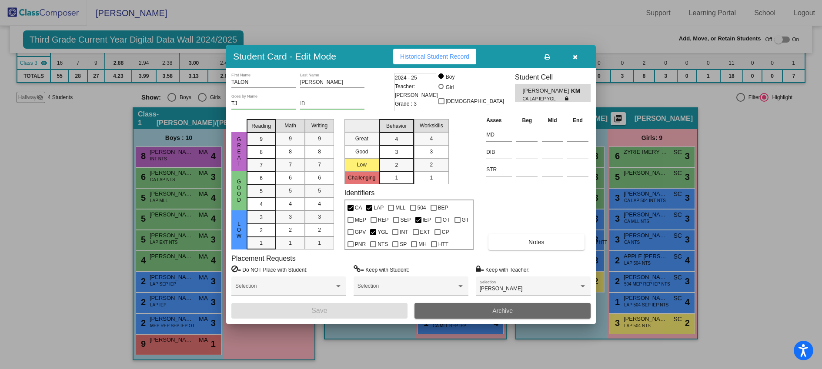
click at [487, 315] on button "Archive" at bounding box center [503, 311] width 176 height 16
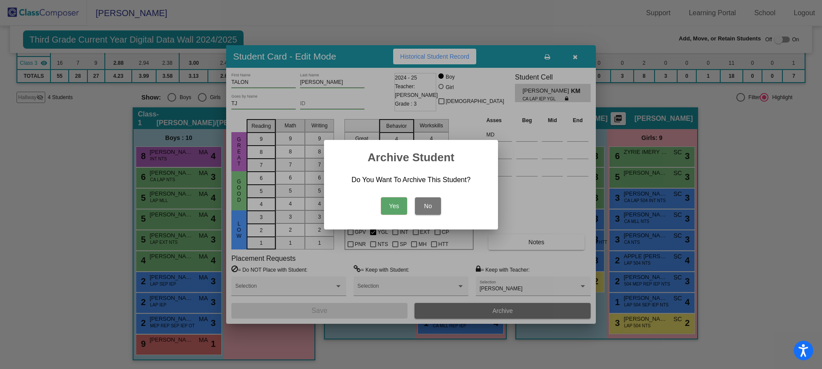
click at [432, 207] on button "No" at bounding box center [428, 205] width 26 height 17
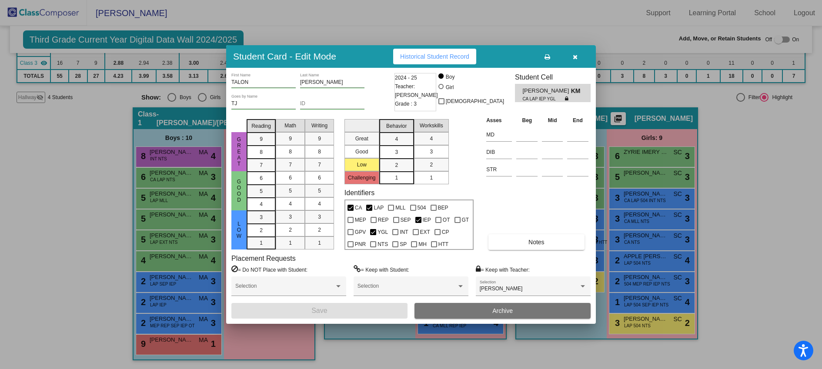
click at [573, 55] on icon "button" at bounding box center [575, 57] width 5 height 6
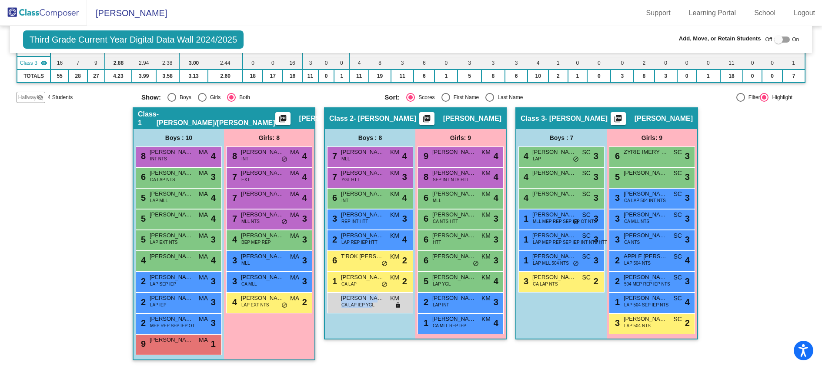
drag, startPoint x: 370, startPoint y: 308, endPoint x: 393, endPoint y: 313, distance: 24.0
click at [393, 313] on div "[PERSON_NAME] CA LAP IEP YGL KM lock do_not_disturb_alt" at bounding box center [370, 303] width 86 height 21
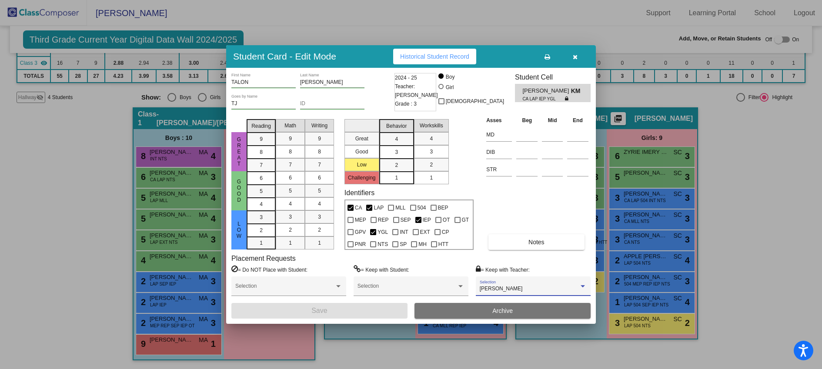
click at [586, 285] on div at bounding box center [583, 287] width 8 height 6
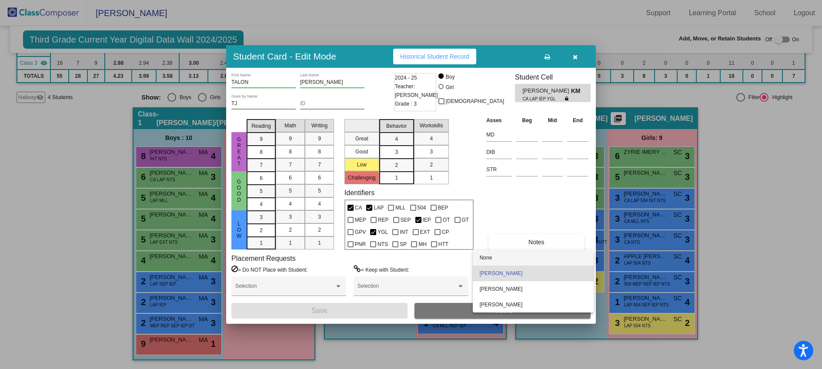
click at [555, 258] on span "None" at bounding box center [533, 258] width 107 height 16
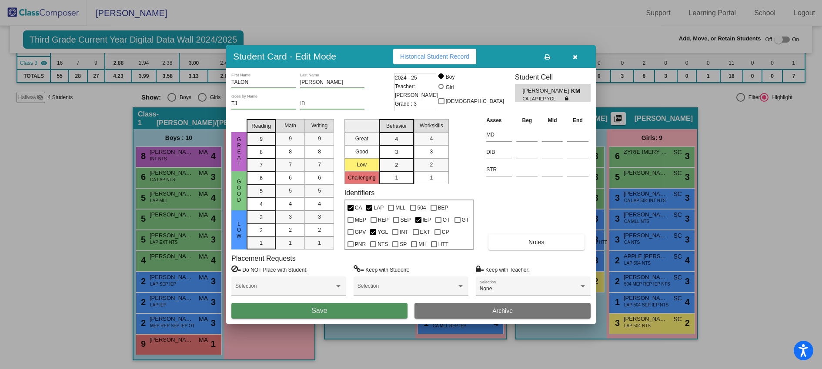
click at [367, 306] on button "Save" at bounding box center [319, 311] width 176 height 16
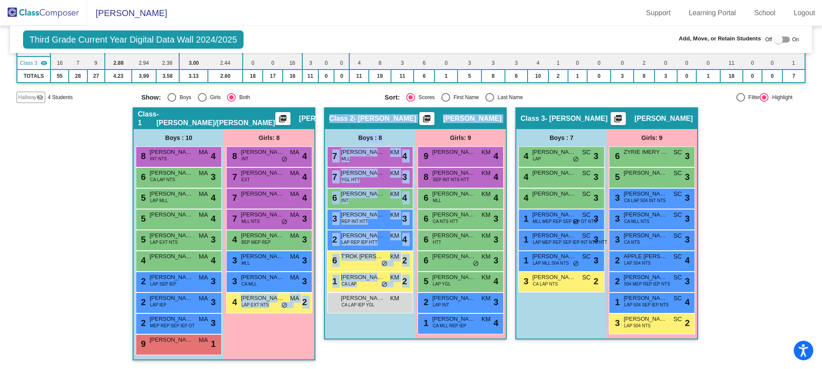
drag, startPoint x: 385, startPoint y: 308, endPoint x: 317, endPoint y: 299, distance: 68.0
click at [317, 299] on div "Hallway - Hallway Class picture_as_pdf Add Student First Name Last Name Student…" at bounding box center [411, 238] width 789 height 262
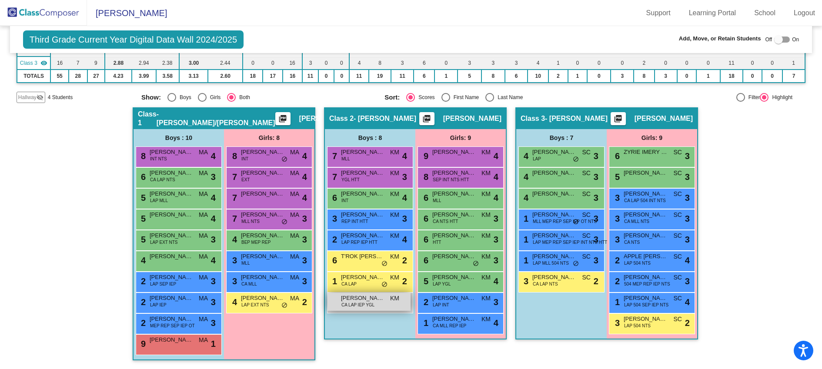
click at [372, 306] on span "CA LAP IEP YGL" at bounding box center [357, 305] width 33 height 7
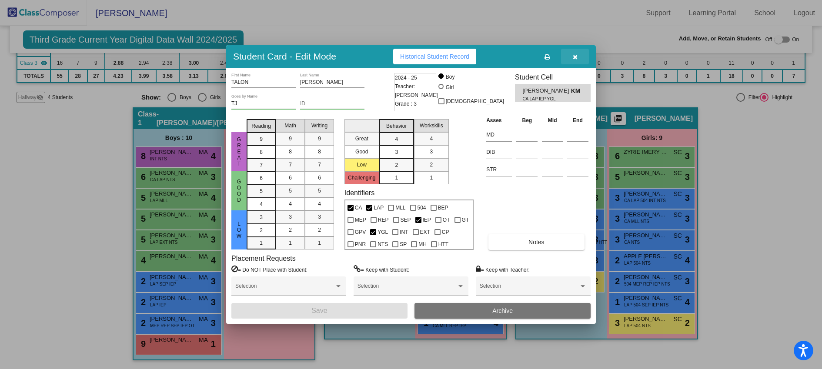
click at [576, 60] on icon "button" at bounding box center [575, 57] width 5 height 6
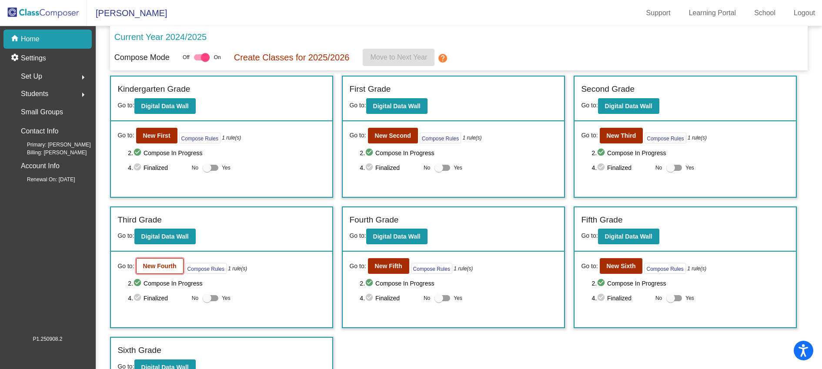
click at [158, 266] on b "New Fourth" at bounding box center [159, 266] width 33 height 7
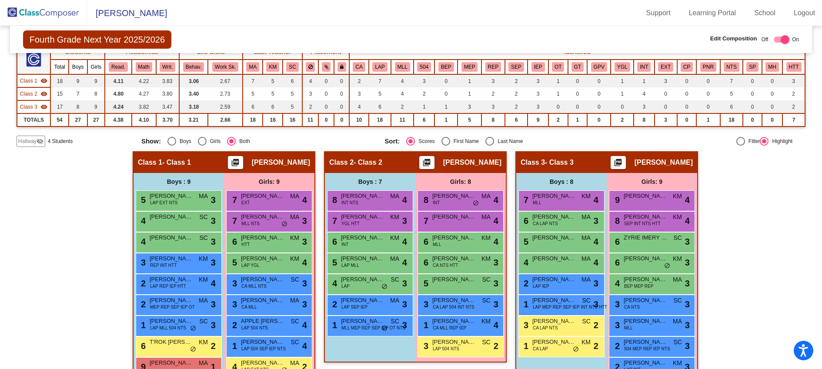
scroll to position [102, 0]
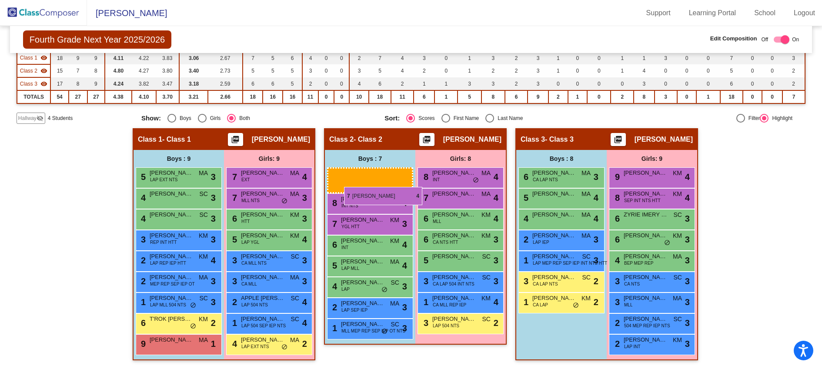
drag, startPoint x: 549, startPoint y: 176, endPoint x: 343, endPoint y: 187, distance: 206.5
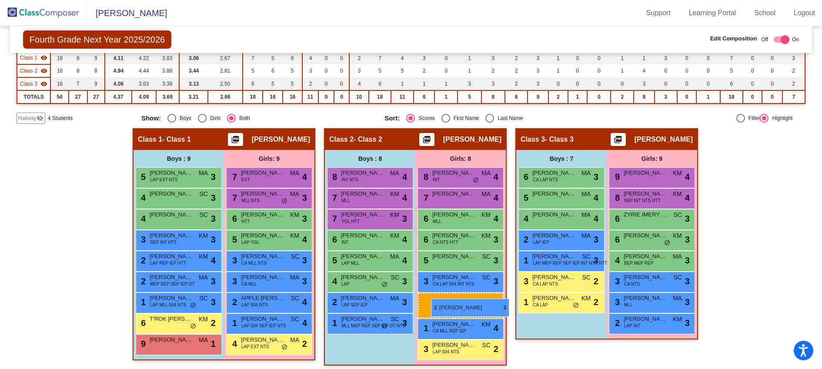
drag, startPoint x: 648, startPoint y: 325, endPoint x: 431, endPoint y: 299, distance: 218.6
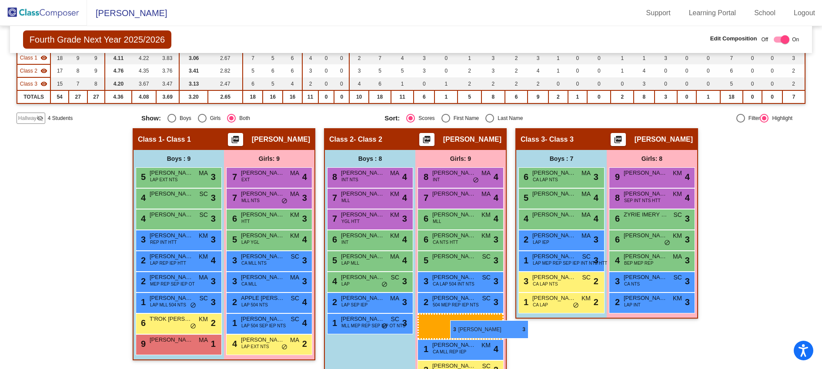
drag, startPoint x: 644, startPoint y: 300, endPoint x: 427, endPoint y: 319, distance: 217.9
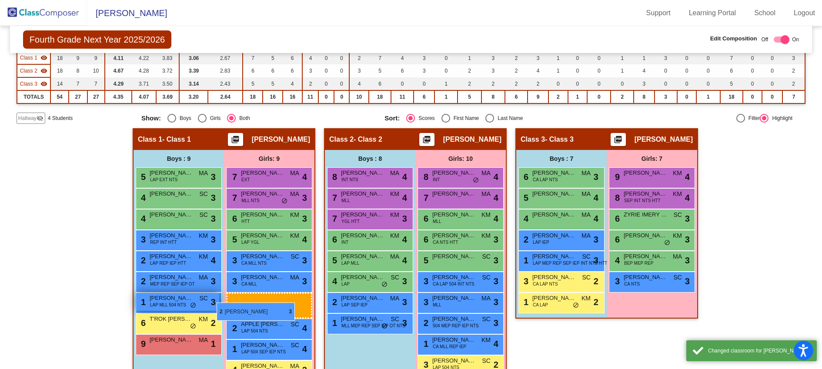
drag, startPoint x: 634, startPoint y: 302, endPoint x: 217, endPoint y: 303, distance: 417.6
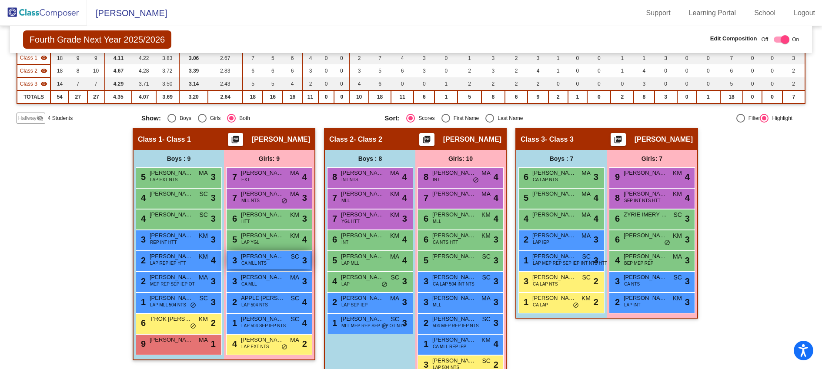
click at [288, 262] on div "3 DALEYZA [PERSON_NAME] CA MLL NTS SC lock do_not_disturb_alt 3" at bounding box center [269, 260] width 83 height 18
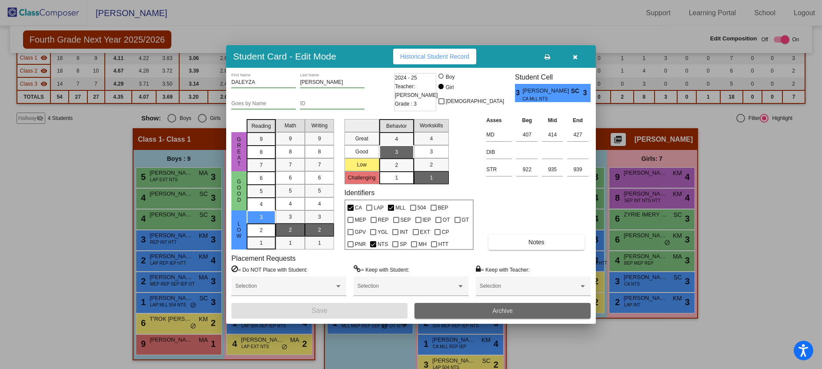
click at [459, 309] on button "Archive" at bounding box center [503, 311] width 176 height 16
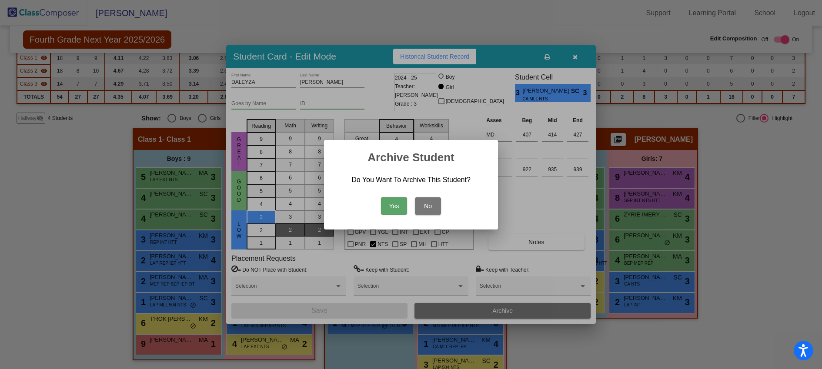
click at [393, 207] on button "Yes" at bounding box center [394, 205] width 26 height 17
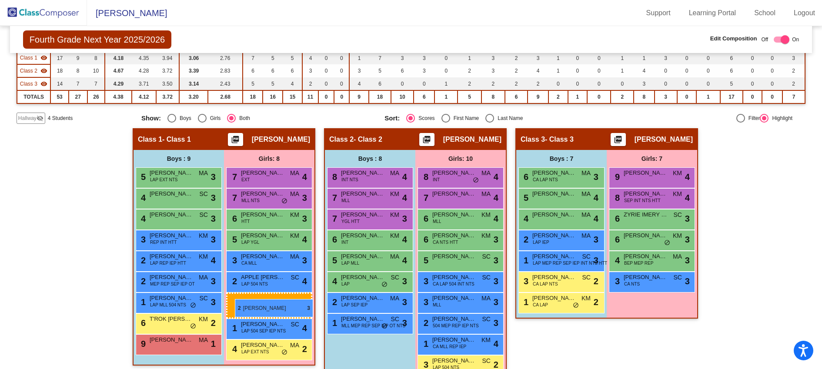
drag, startPoint x: 626, startPoint y: 305, endPoint x: 231, endPoint y: 299, distance: 395.0
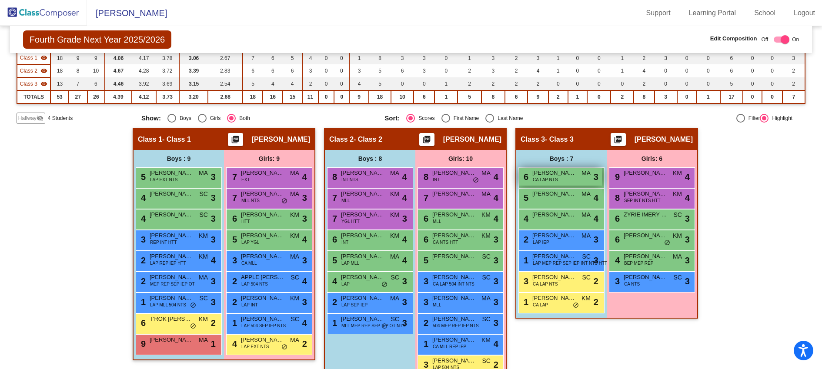
click at [570, 171] on span "[PERSON_NAME]" at bounding box center [554, 173] width 44 height 9
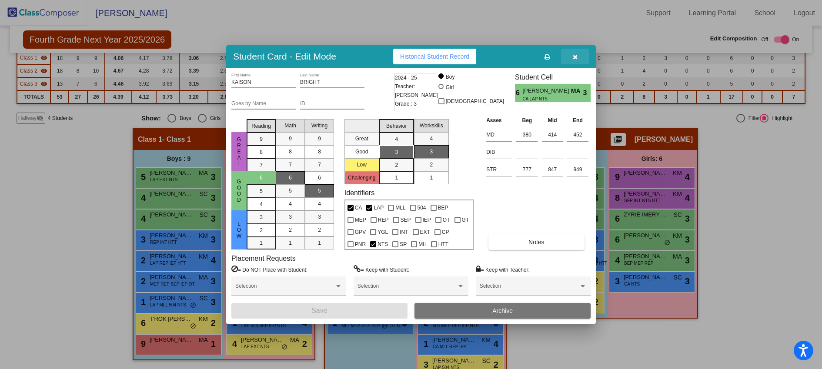
click at [576, 55] on icon "button" at bounding box center [575, 57] width 5 height 6
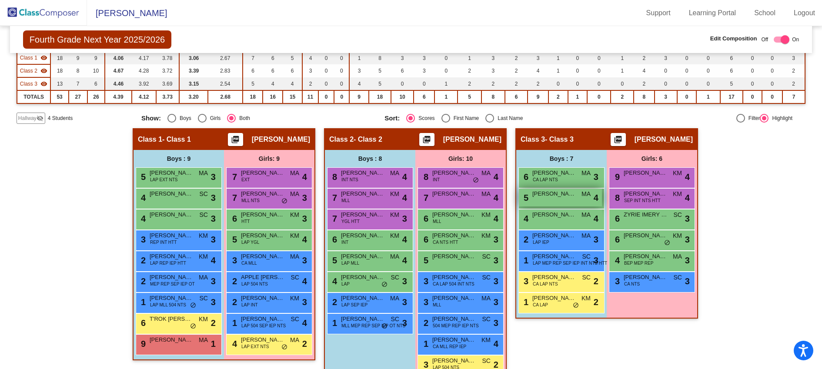
click at [547, 196] on span "[PERSON_NAME]" at bounding box center [554, 194] width 44 height 9
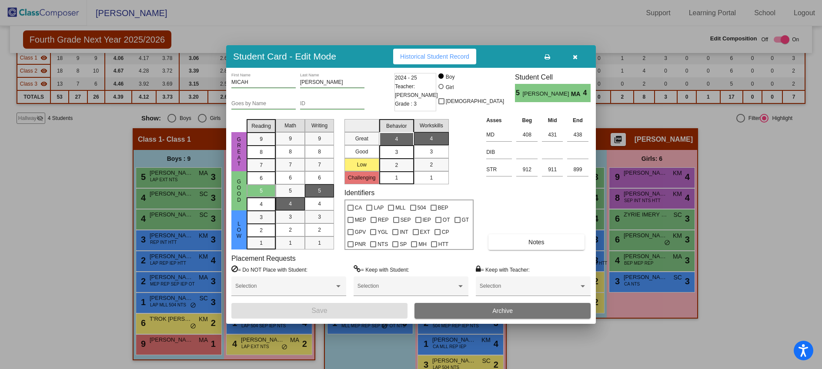
click at [575, 58] on icon "button" at bounding box center [575, 57] width 5 height 6
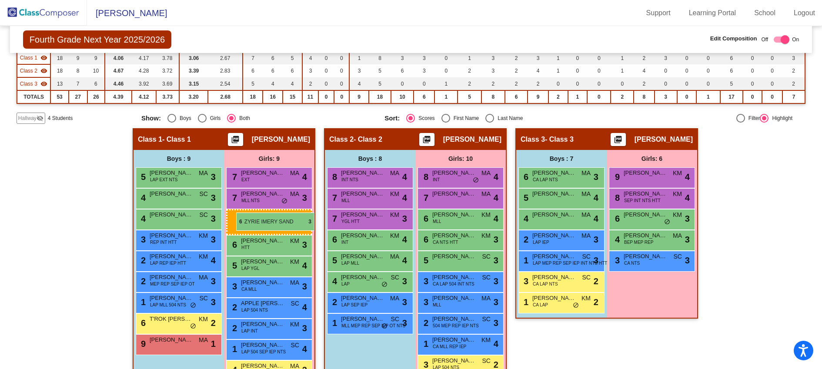
drag, startPoint x: 649, startPoint y: 219, endPoint x: 236, endPoint y: 211, distance: 413.8
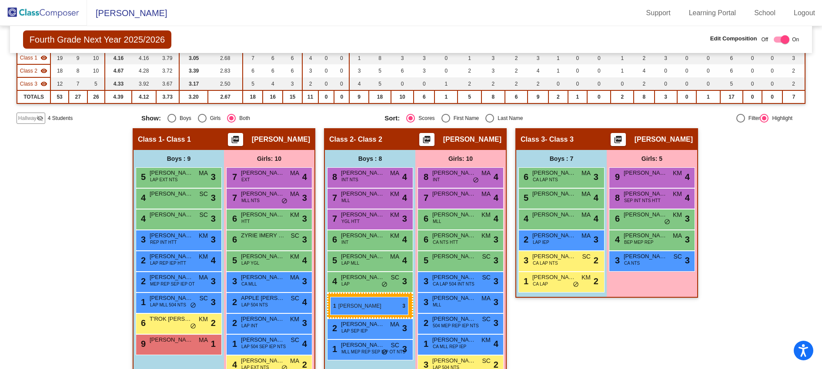
drag, startPoint x: 558, startPoint y: 260, endPoint x: 330, endPoint y: 297, distance: 231.0
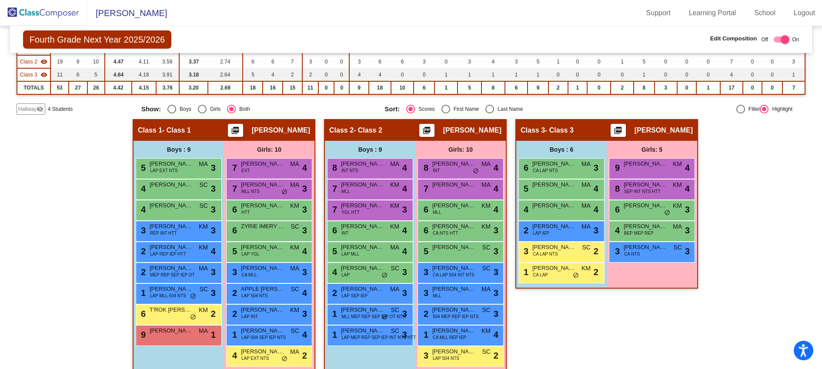
scroll to position [123, 0]
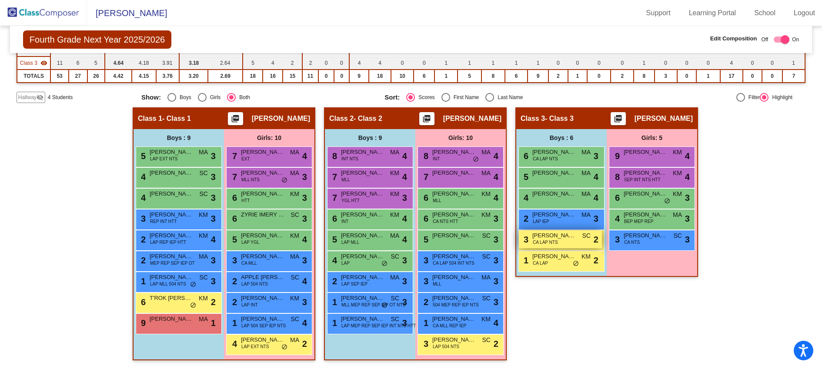
click at [571, 241] on div "3 [PERSON_NAME] CA LAP NTS SC lock do_not_disturb_alt 2" at bounding box center [560, 240] width 83 height 18
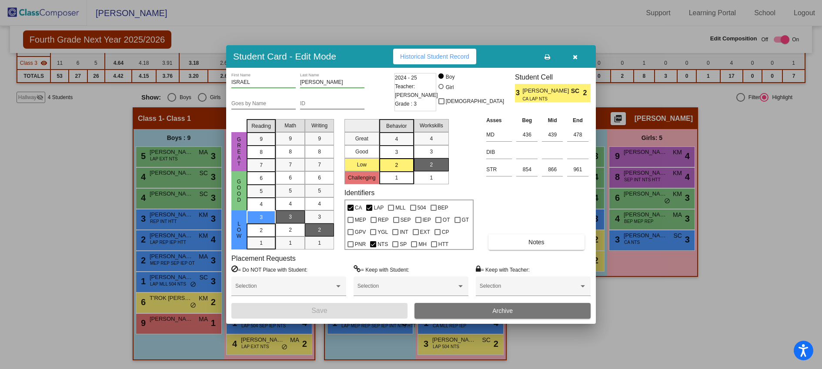
click at [573, 58] on icon "button" at bounding box center [575, 57] width 5 height 6
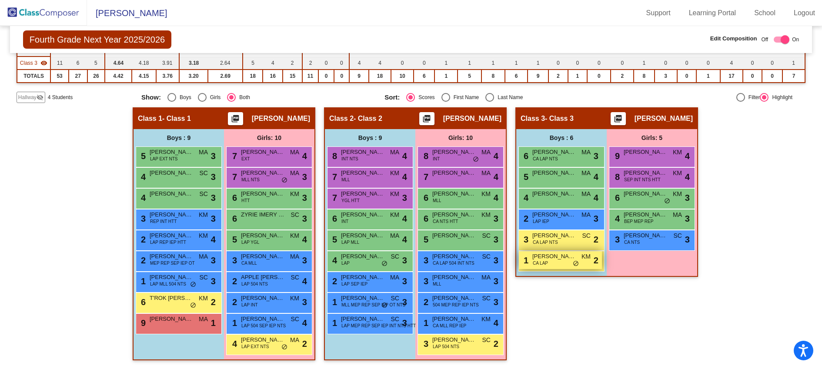
click at [545, 262] on span "CA LAP" at bounding box center [540, 263] width 15 height 7
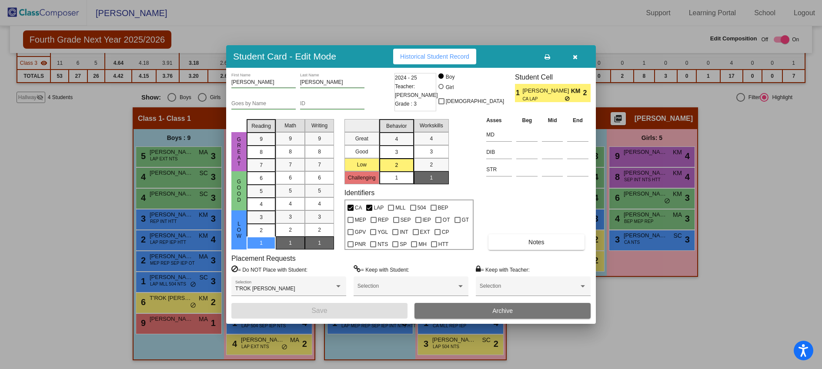
click at [576, 57] on icon "button" at bounding box center [575, 57] width 5 height 6
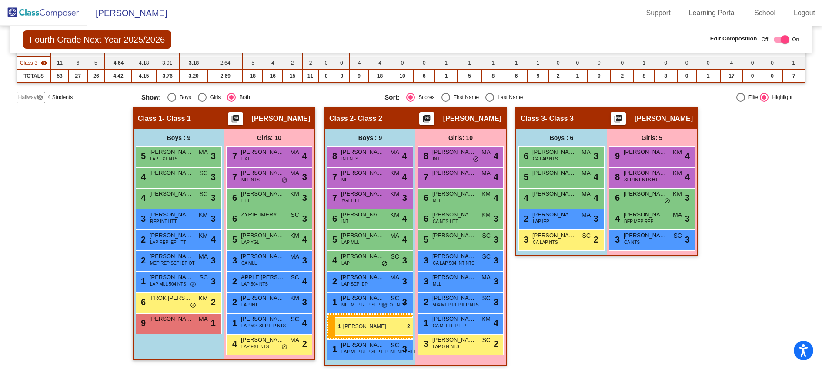
drag, startPoint x: 556, startPoint y: 266, endPoint x: 335, endPoint y: 318, distance: 227.3
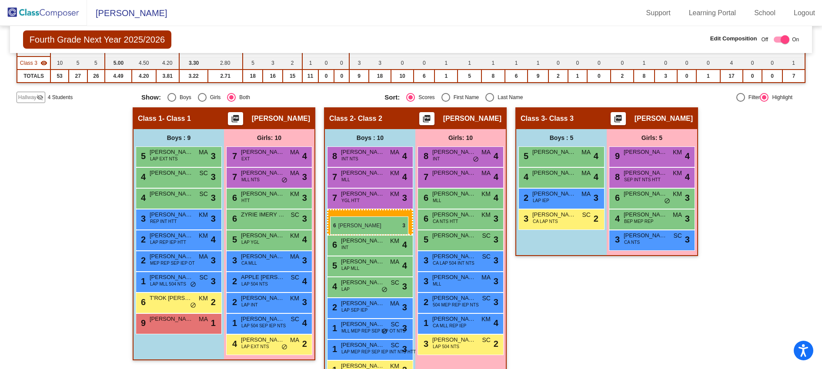
drag, startPoint x: 536, startPoint y: 151, endPoint x: 326, endPoint y: 221, distance: 221.8
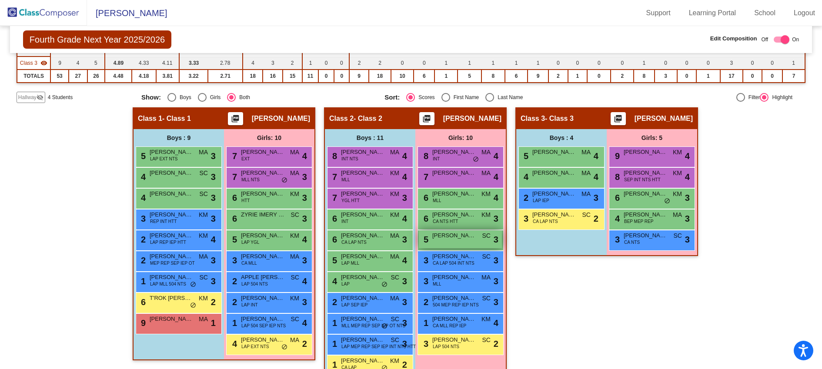
scroll to position [144, 0]
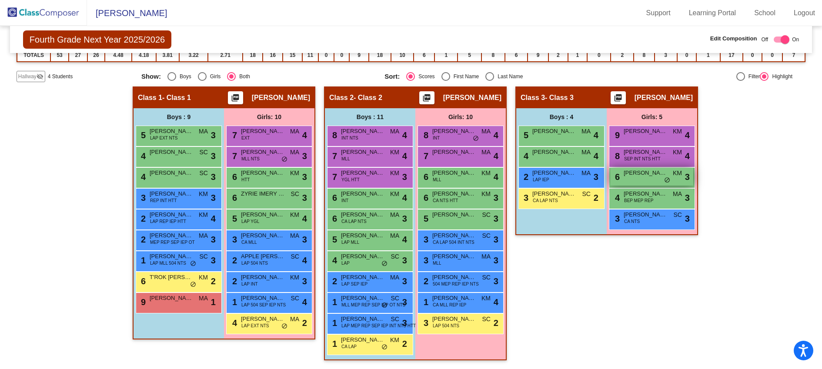
click at [654, 175] on span "[PERSON_NAME]" at bounding box center [646, 173] width 44 height 9
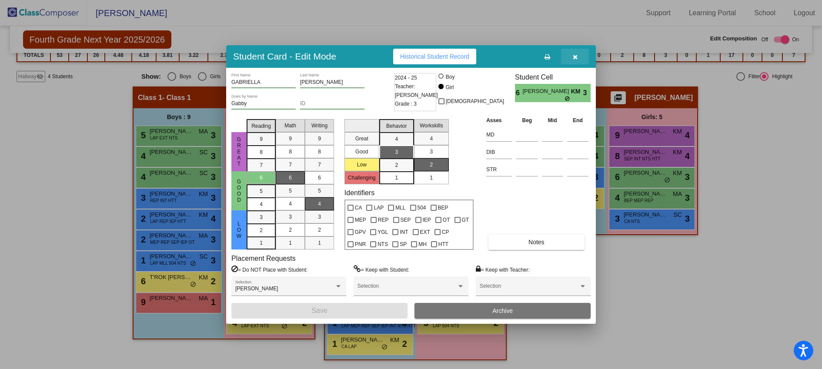
click at [578, 57] on button "button" at bounding box center [575, 57] width 28 height 16
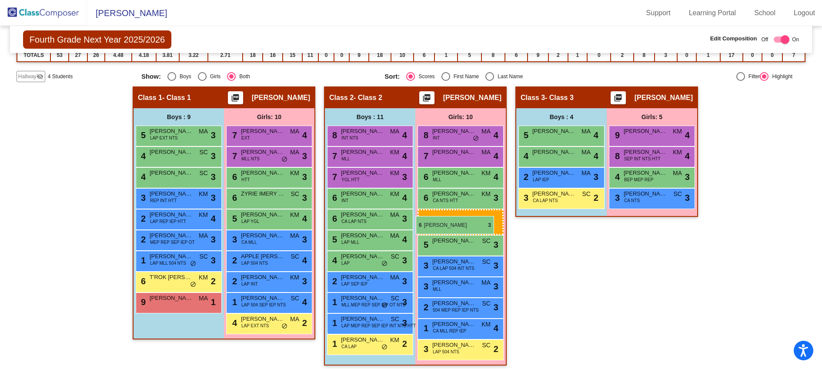
drag, startPoint x: 635, startPoint y: 176, endPoint x: 416, endPoint y: 216, distance: 222.5
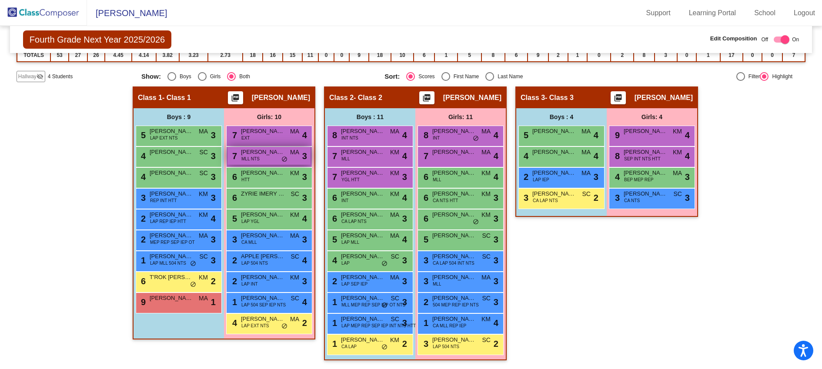
click at [281, 159] on span "do_not_disturb_alt" at bounding box center [284, 159] width 6 height 7
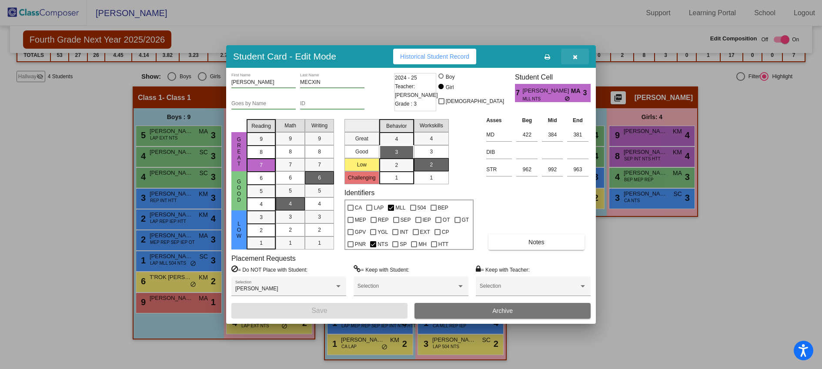
click at [573, 61] on button "button" at bounding box center [575, 57] width 28 height 16
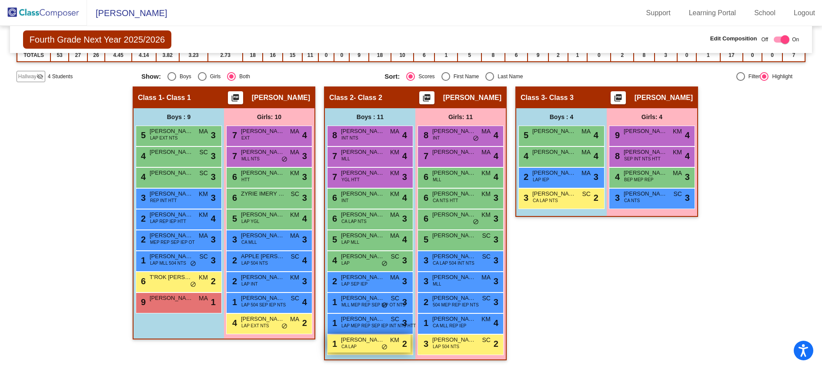
click at [367, 348] on div "1 [PERSON_NAME] CA LAP KM lock do_not_disturb_alt 2" at bounding box center [369, 344] width 83 height 18
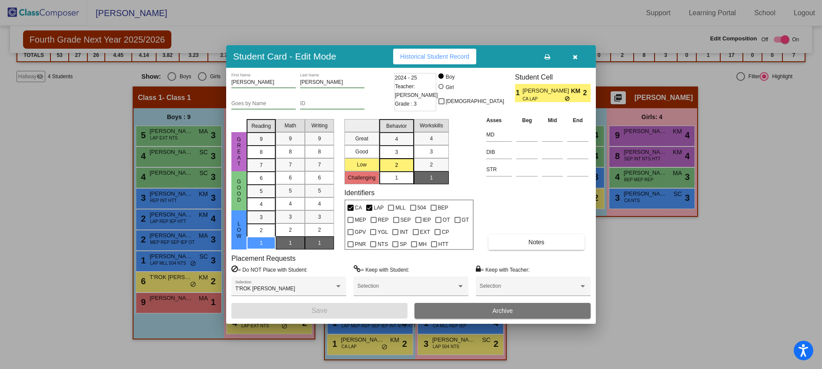
click at [575, 54] on icon "button" at bounding box center [575, 57] width 5 height 6
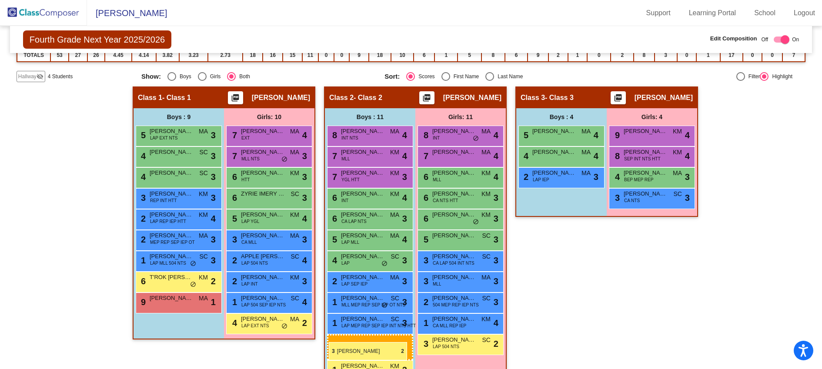
drag, startPoint x: 567, startPoint y: 196, endPoint x: 329, endPoint y: 342, distance: 279.3
click at [656, 178] on div "4 [PERSON_NAME] BEP MEP REP MA lock do_not_disturb_alt 3" at bounding box center [651, 177] width 83 height 18
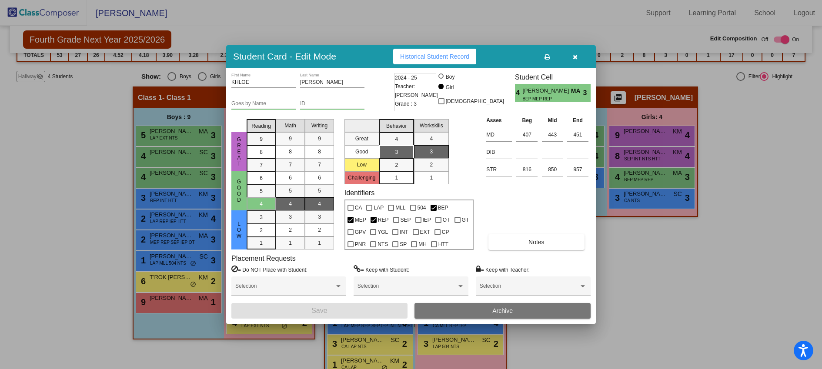
click at [578, 57] on button "button" at bounding box center [575, 57] width 28 height 16
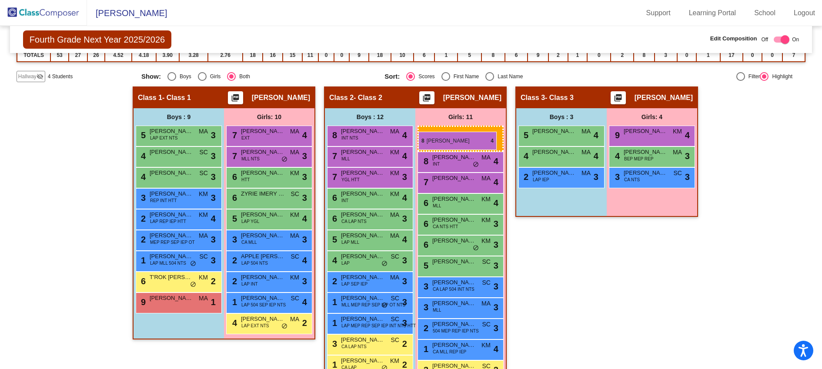
drag, startPoint x: 629, startPoint y: 156, endPoint x: 418, endPoint y: 132, distance: 212.0
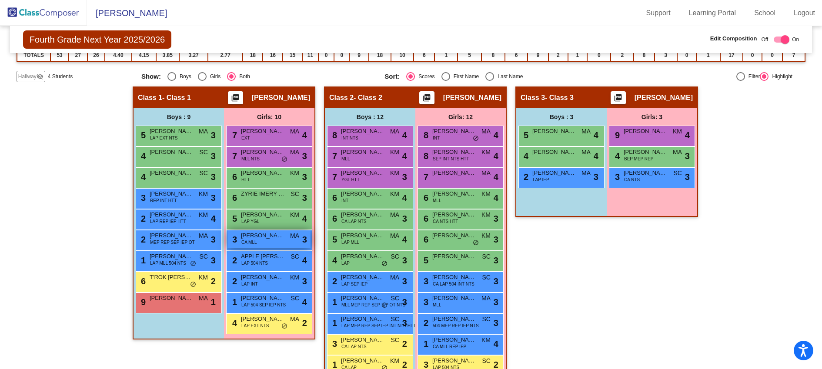
scroll to position [164, 0]
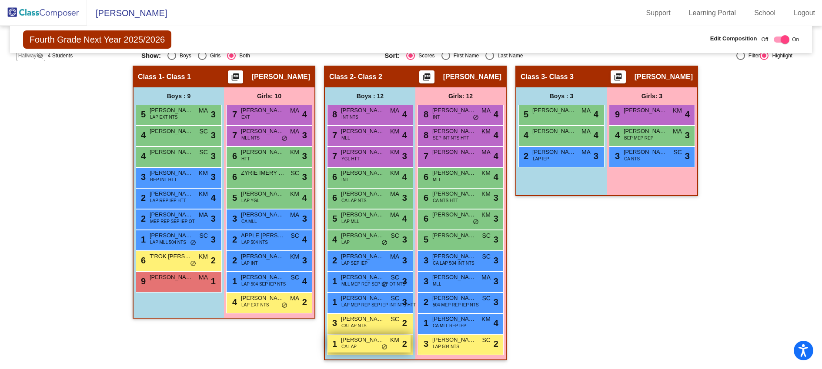
click at [383, 345] on span "do_not_disturb_alt" at bounding box center [385, 347] width 6 height 7
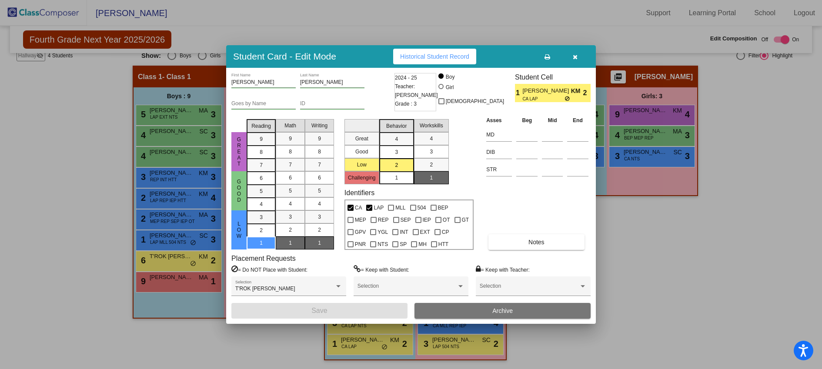
click at [577, 58] on icon "button" at bounding box center [575, 57] width 5 height 6
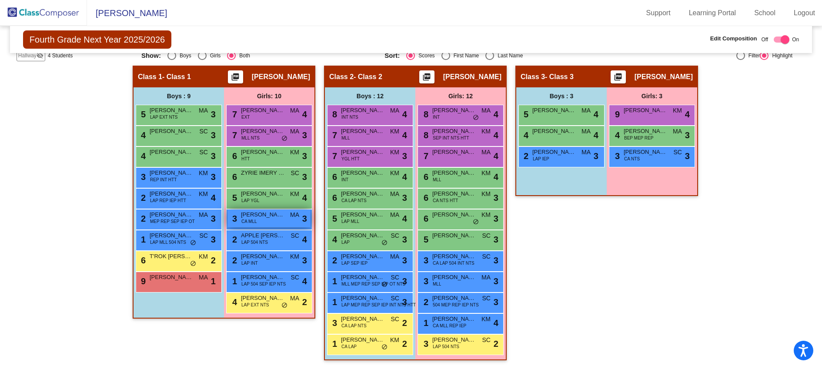
click at [259, 216] on span "[PERSON_NAME]" at bounding box center [263, 215] width 44 height 9
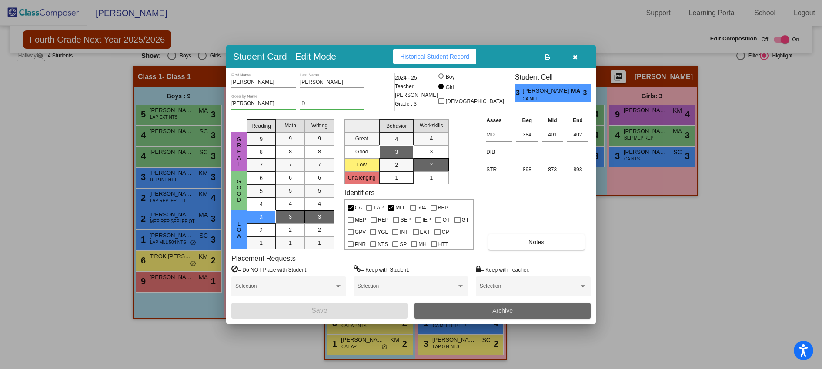
click at [511, 308] on span "Archive" at bounding box center [502, 311] width 20 height 7
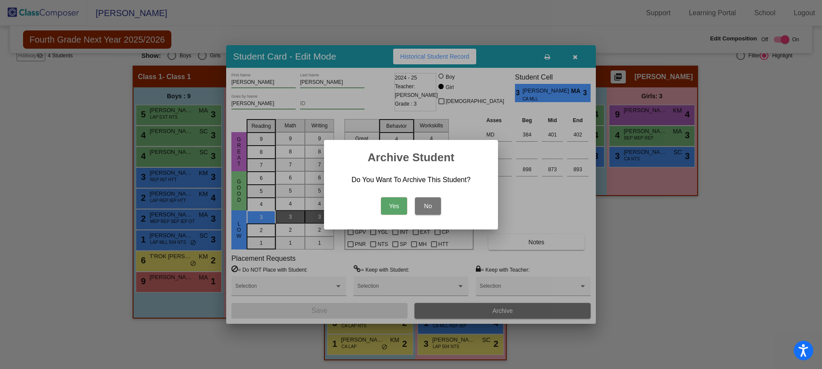
click at [388, 202] on button "Yes" at bounding box center [394, 205] width 26 height 17
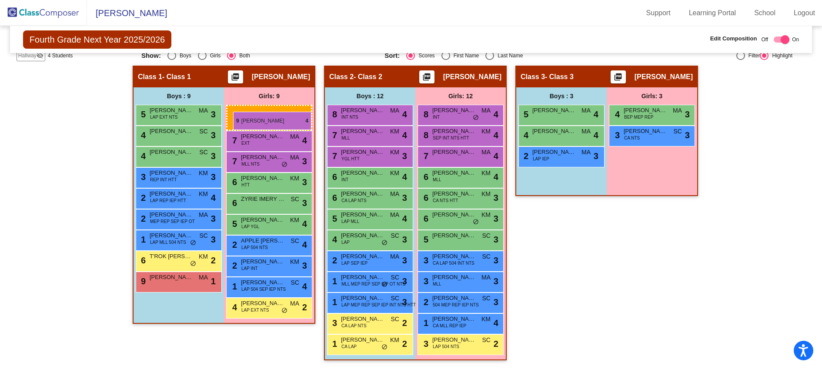
drag, startPoint x: 653, startPoint y: 112, endPoint x: 229, endPoint y: 108, distance: 424.2
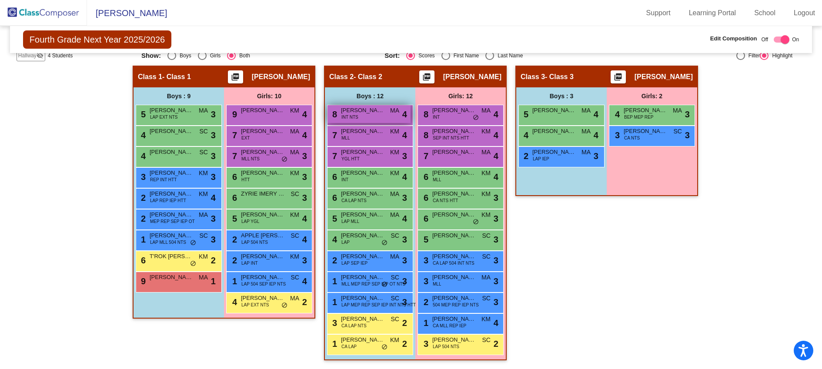
click at [348, 114] on span "INT NTS" at bounding box center [349, 117] width 17 height 7
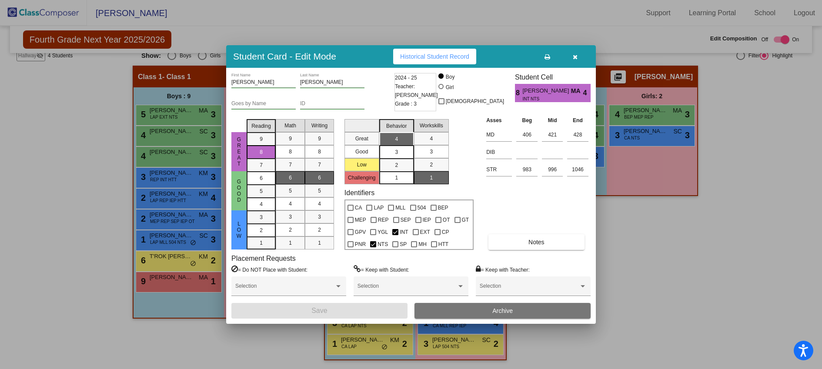
click at [576, 58] on icon "button" at bounding box center [575, 57] width 5 height 6
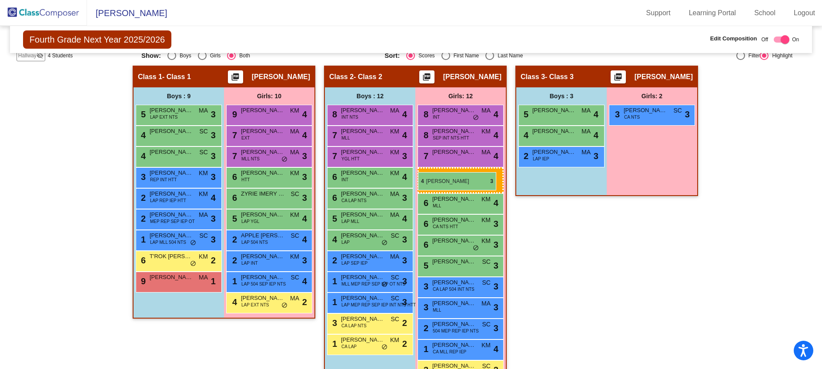
drag, startPoint x: 640, startPoint y: 113, endPoint x: 418, endPoint y: 172, distance: 229.6
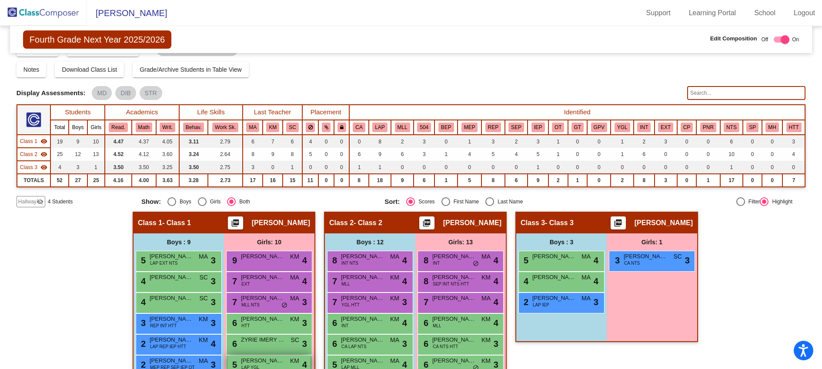
scroll to position [0, 0]
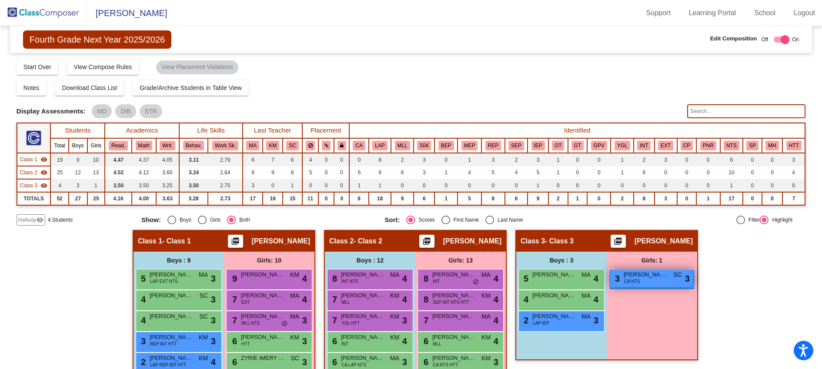
click at [630, 281] on span "CA NTS" at bounding box center [632, 281] width 16 height 7
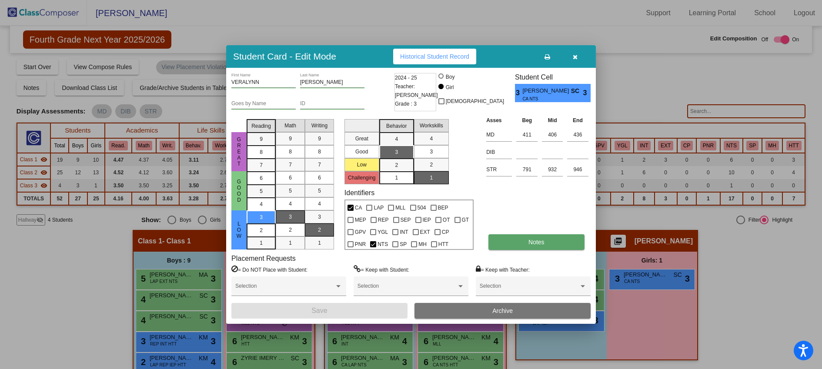
click at [539, 244] on span "Notes" at bounding box center [537, 242] width 16 height 7
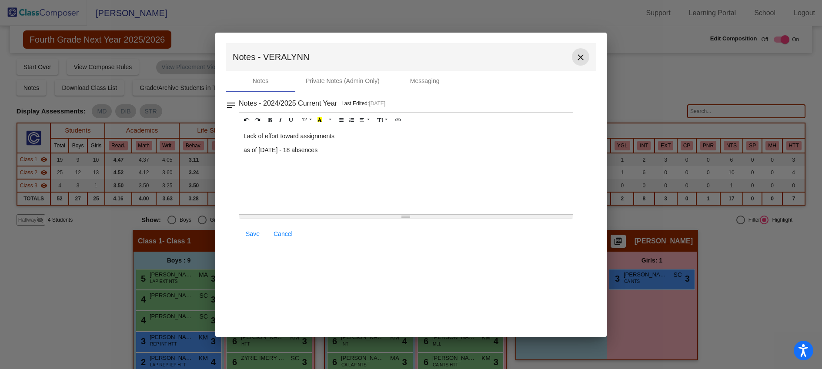
click at [582, 58] on mat-icon "close" at bounding box center [581, 57] width 10 height 10
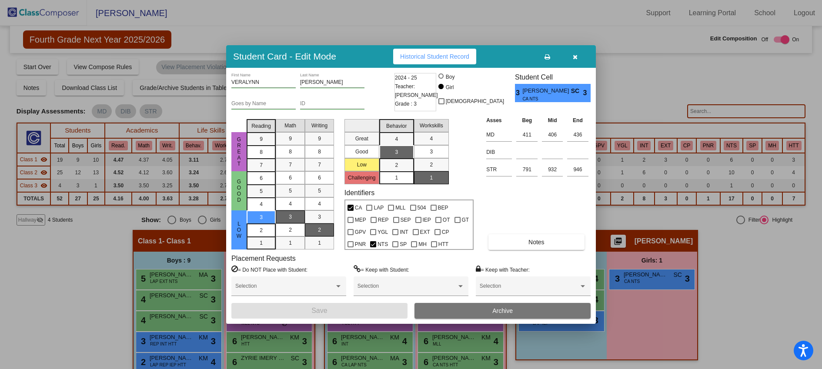
click at [575, 58] on icon "button" at bounding box center [575, 57] width 5 height 6
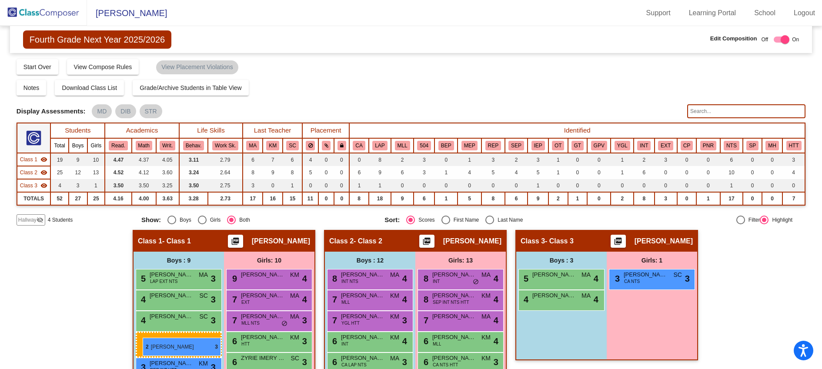
drag, startPoint x: 560, startPoint y: 315, endPoint x: 141, endPoint y: 338, distance: 419.5
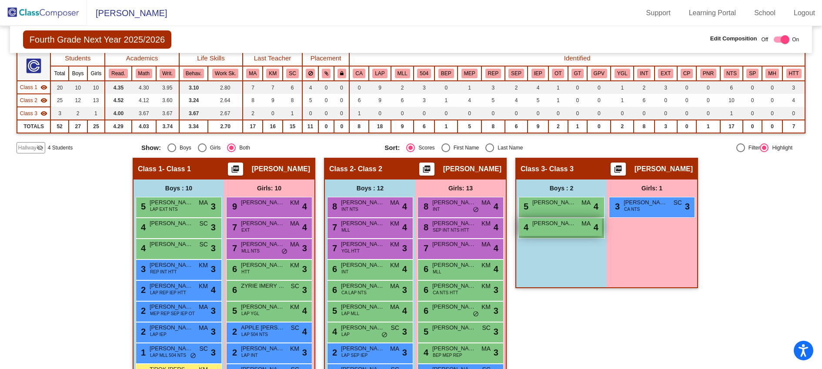
scroll to position [73, 0]
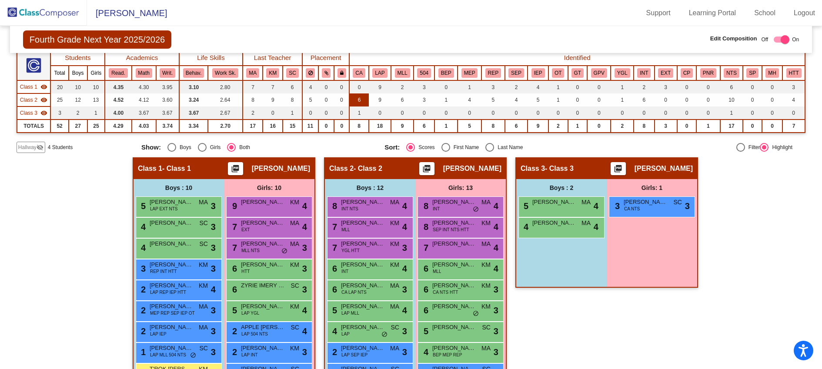
click at [356, 99] on td "6" at bounding box center [359, 100] width 20 height 13
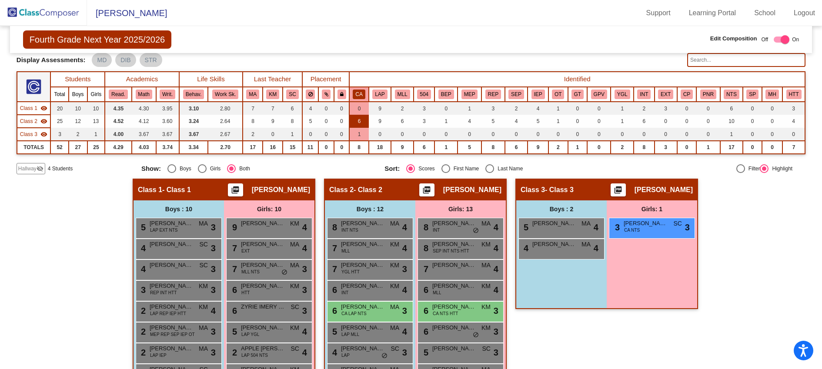
scroll to position [49, 0]
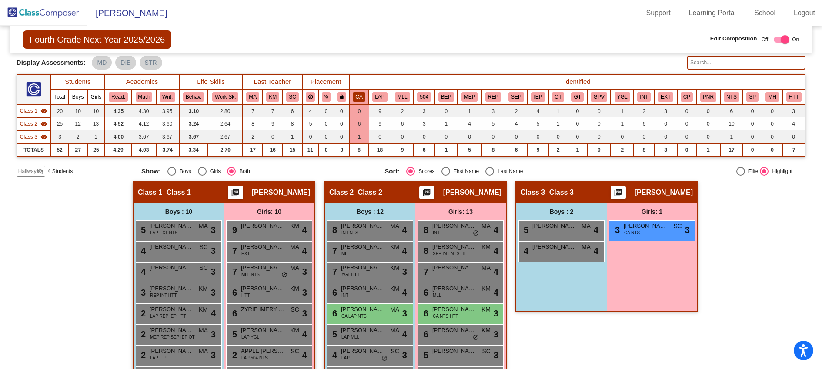
click at [357, 94] on button "CA" at bounding box center [359, 97] width 12 height 10
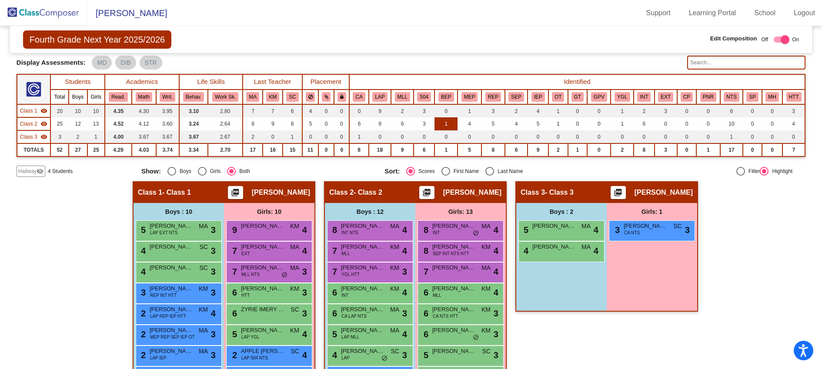
click at [443, 122] on td "1" at bounding box center [446, 123] width 23 height 13
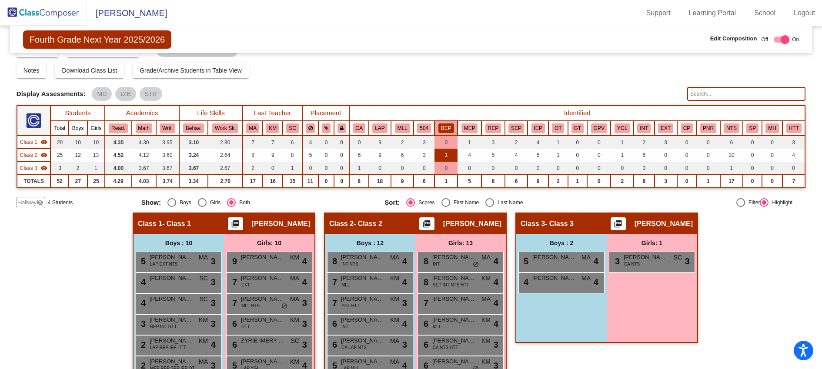
scroll to position [0, 0]
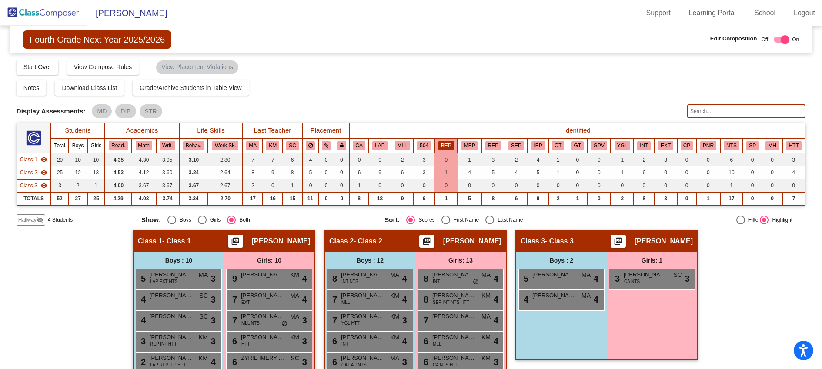
click at [442, 144] on button "BEP" at bounding box center [446, 146] width 16 height 10
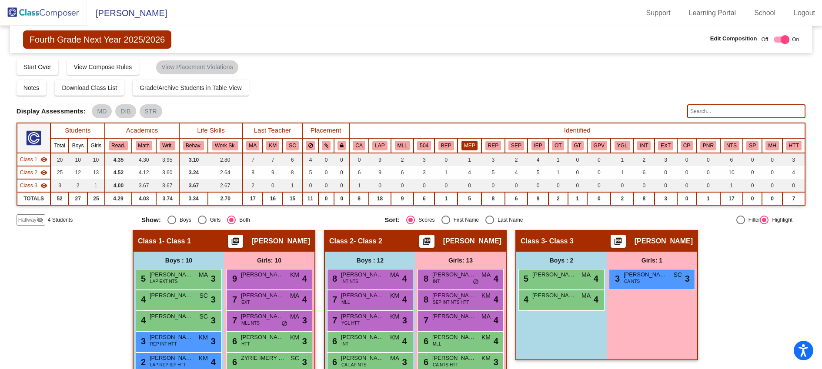
click at [471, 145] on button "MEP" at bounding box center [470, 146] width 17 height 10
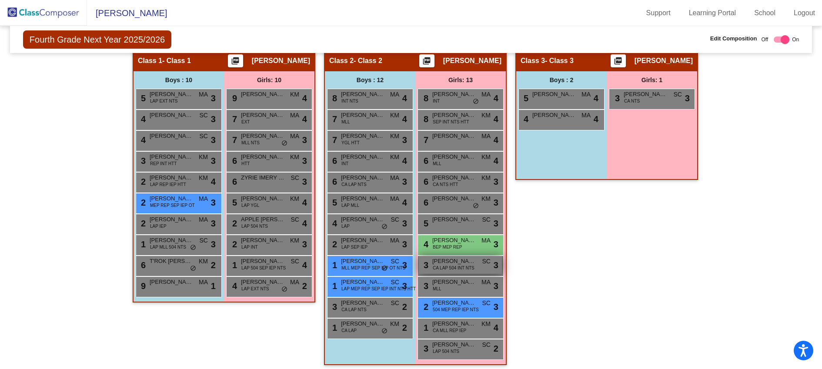
scroll to position [181, 0]
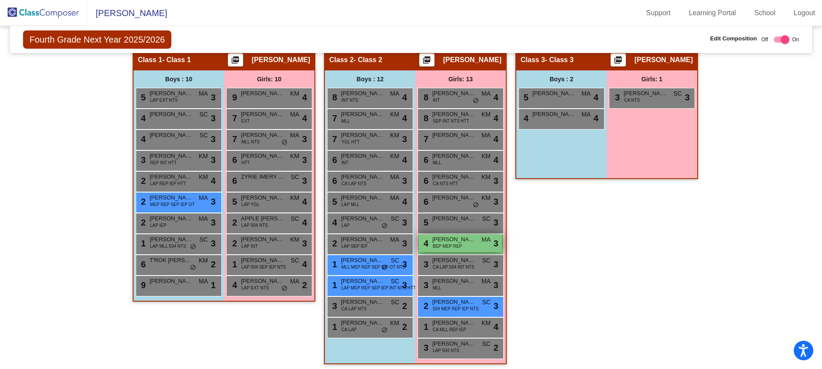
click at [452, 241] on span "[PERSON_NAME]" at bounding box center [454, 239] width 44 height 9
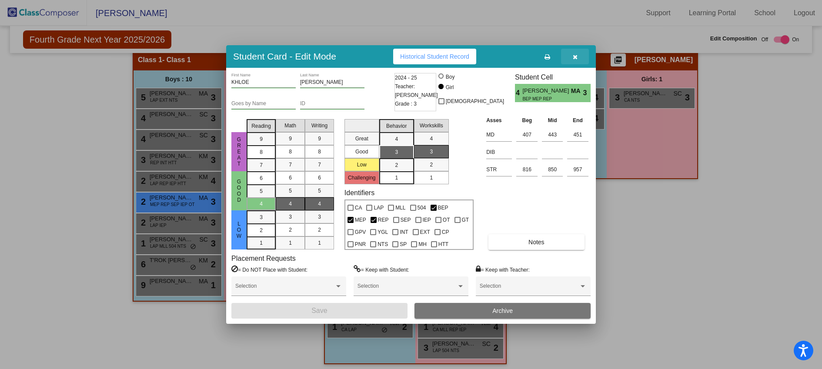
click at [574, 58] on icon "button" at bounding box center [575, 57] width 5 height 6
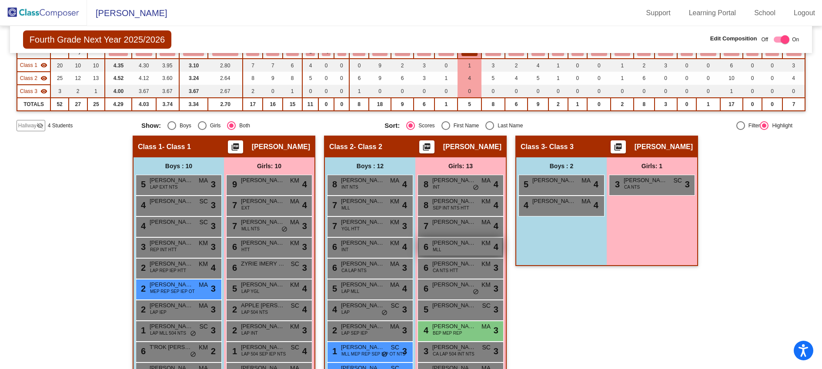
scroll to position [0, 0]
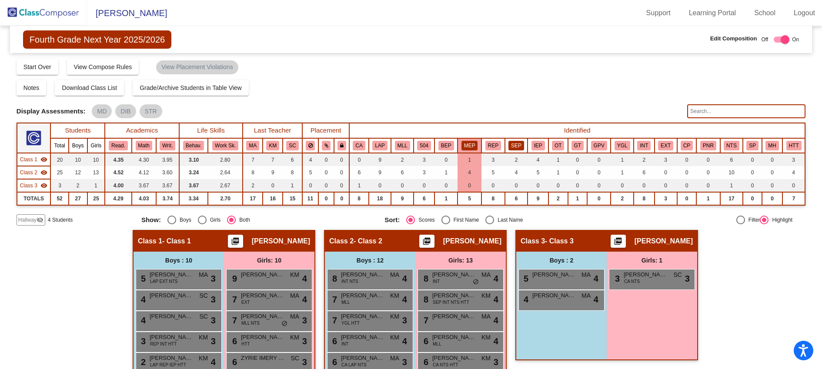
click at [514, 147] on button "SEP" at bounding box center [517, 146] width 16 height 10
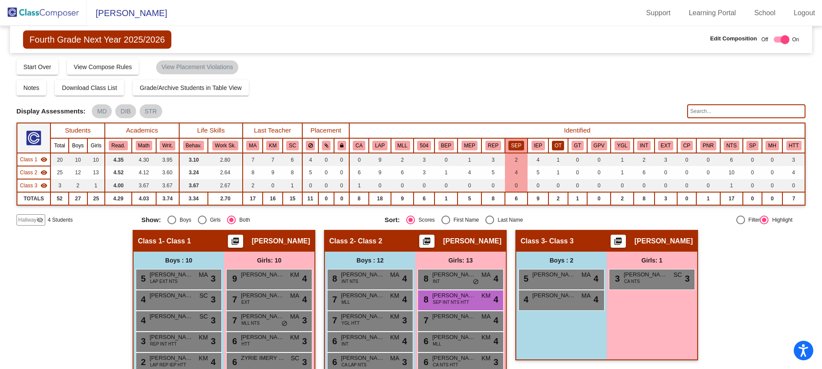
click at [555, 144] on button "OT" at bounding box center [558, 146] width 12 height 10
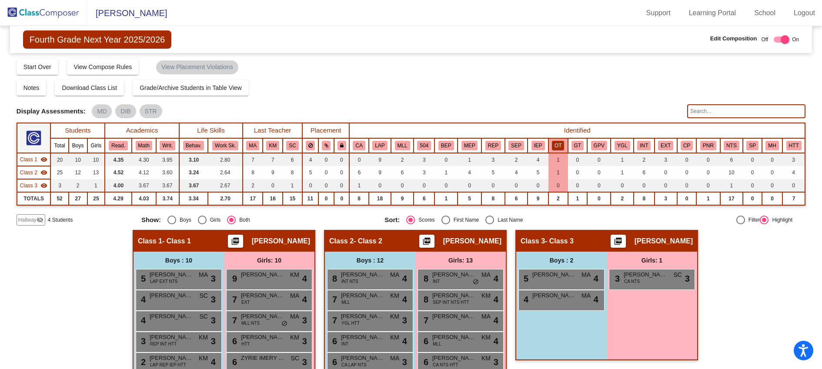
click at [305, 108] on div "Display Assessments: MD DIB STR" at bounding box center [349, 111] width 664 height 14
click at [97, 221] on div "Hallway visibility_off 4 Students" at bounding box center [76, 219] width 118 height 11
click at [552, 145] on button "OT" at bounding box center [558, 146] width 12 height 10
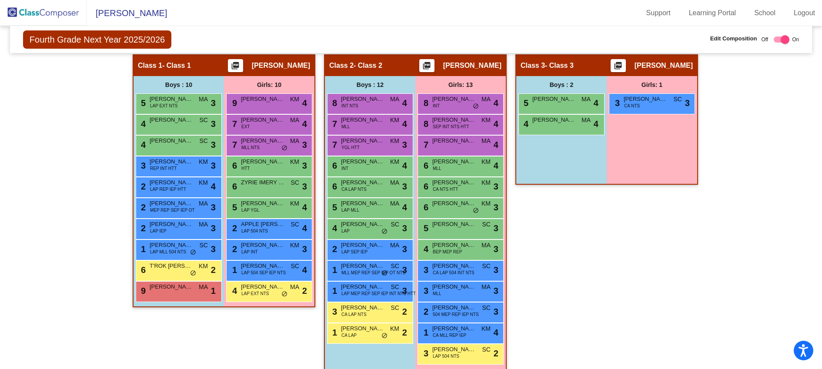
scroll to position [183, 0]
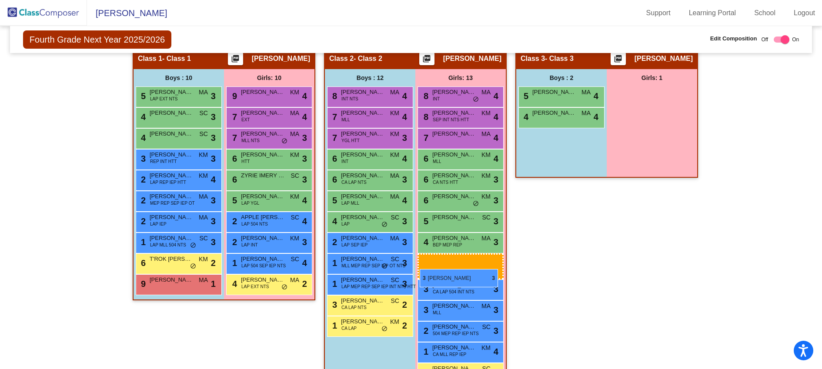
drag, startPoint x: 636, startPoint y: 101, endPoint x: 420, endPoint y: 269, distance: 274.1
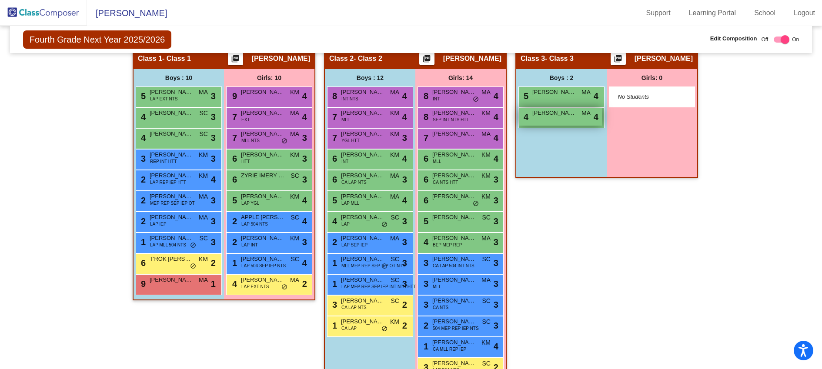
click at [558, 120] on div "4 [PERSON_NAME] MA lock do_not_disturb_alt 4" at bounding box center [560, 117] width 83 height 18
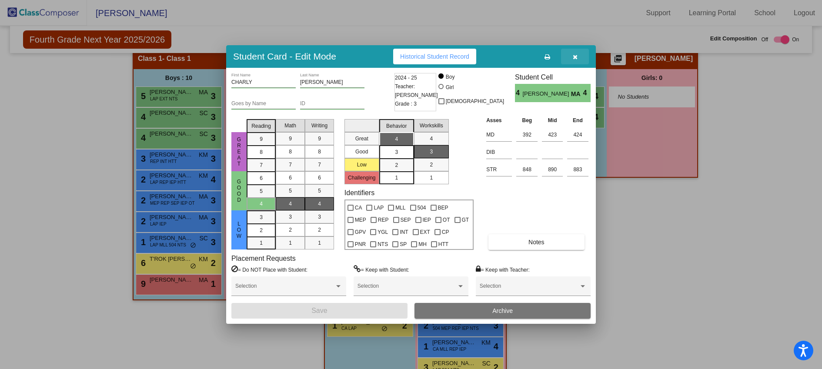
click at [575, 57] on icon "button" at bounding box center [575, 57] width 5 height 6
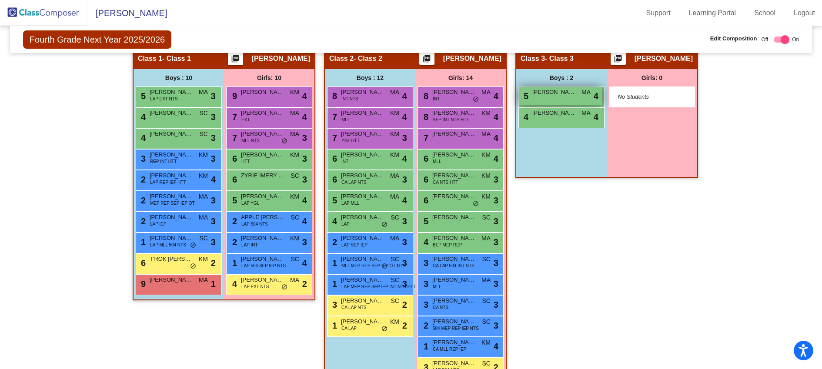
click at [561, 92] on span "[PERSON_NAME]" at bounding box center [554, 92] width 44 height 9
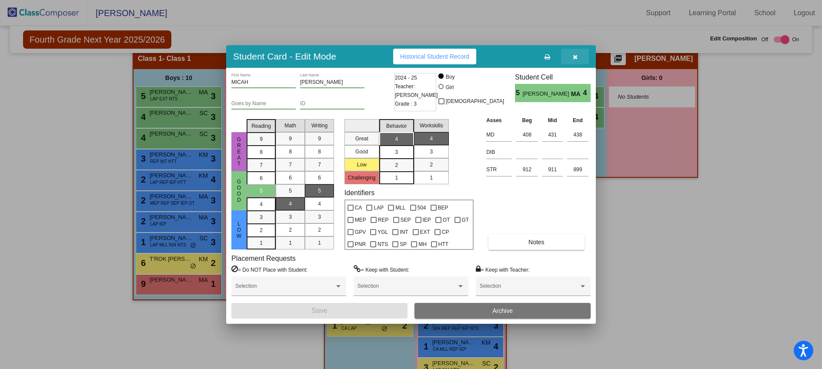
click at [574, 56] on icon "button" at bounding box center [575, 57] width 5 height 6
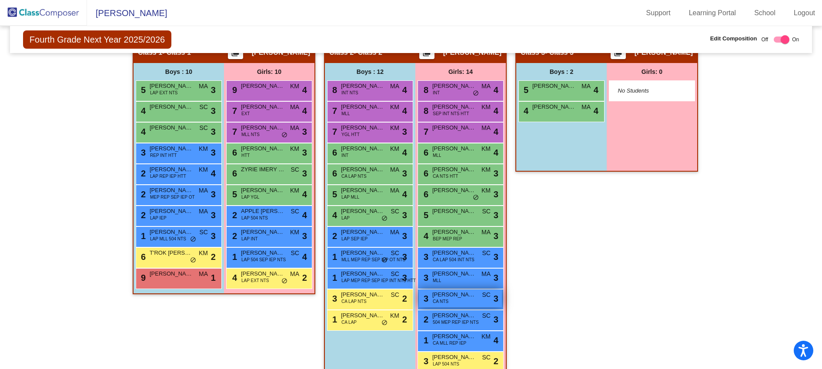
scroll to position [191, 0]
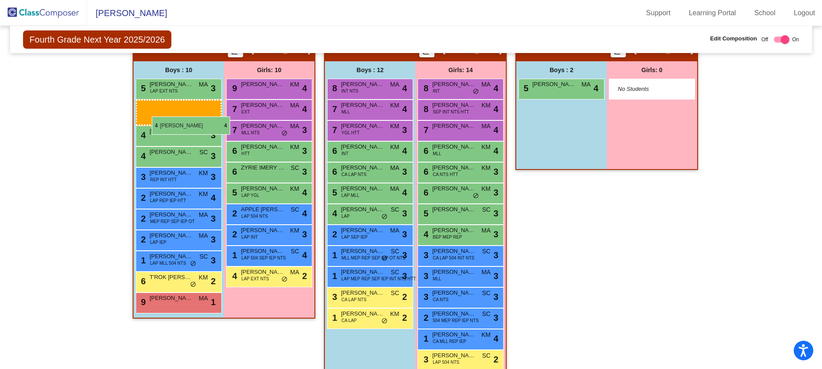
drag, startPoint x: 551, startPoint y: 108, endPoint x: 150, endPoint y: 115, distance: 401.6
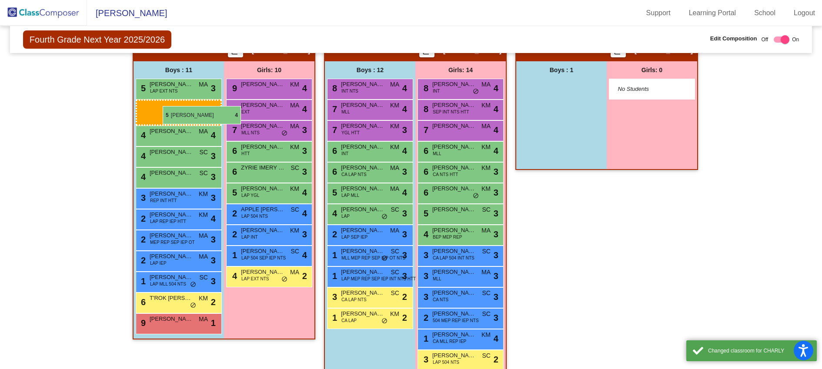
drag, startPoint x: 572, startPoint y: 85, endPoint x: 120, endPoint y: 115, distance: 453.8
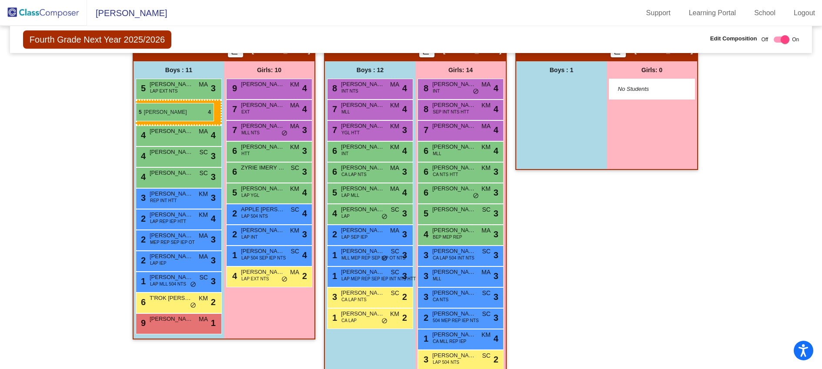
drag, startPoint x: 565, startPoint y: 91, endPoint x: 136, endPoint y: 103, distance: 429.5
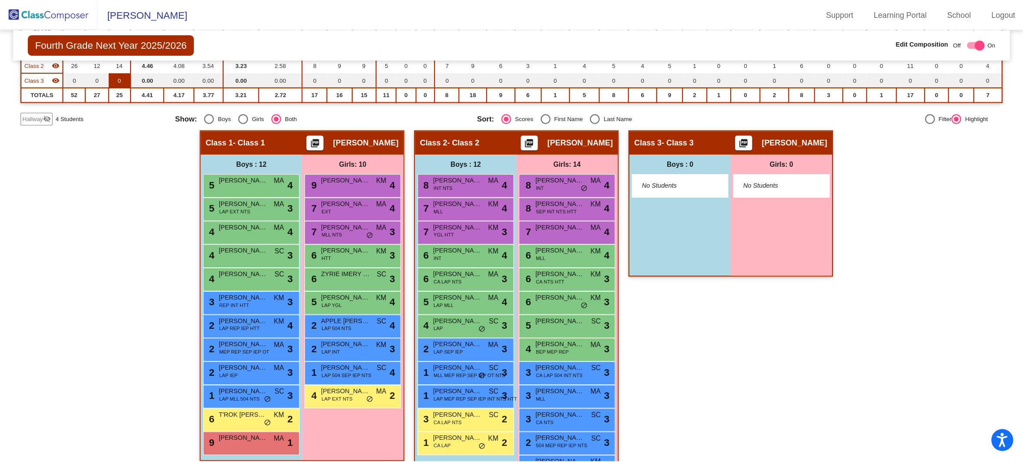
scroll to position [112, 0]
